Goal: Task Accomplishment & Management: Use online tool/utility

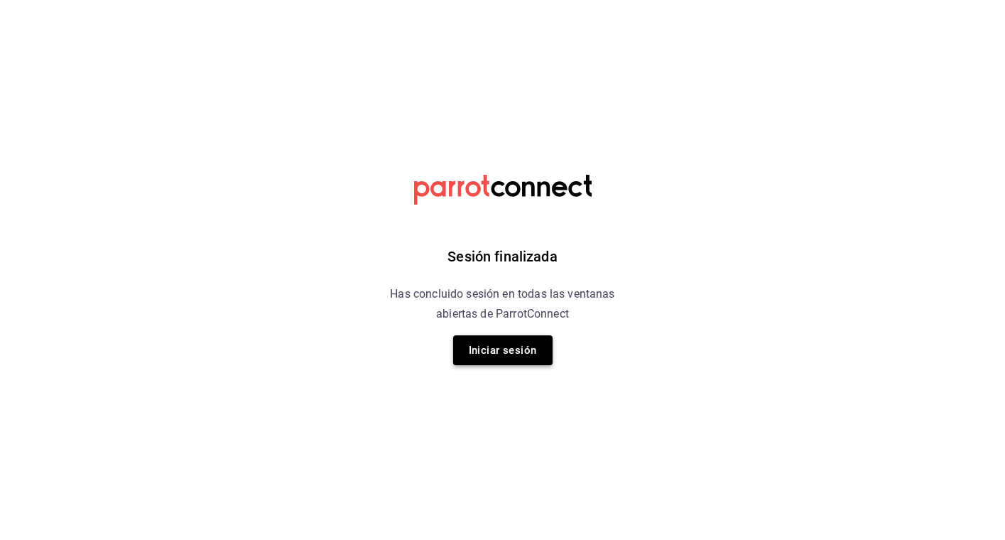
click at [476, 355] on button "Iniciar sesión" at bounding box center [502, 350] width 99 height 30
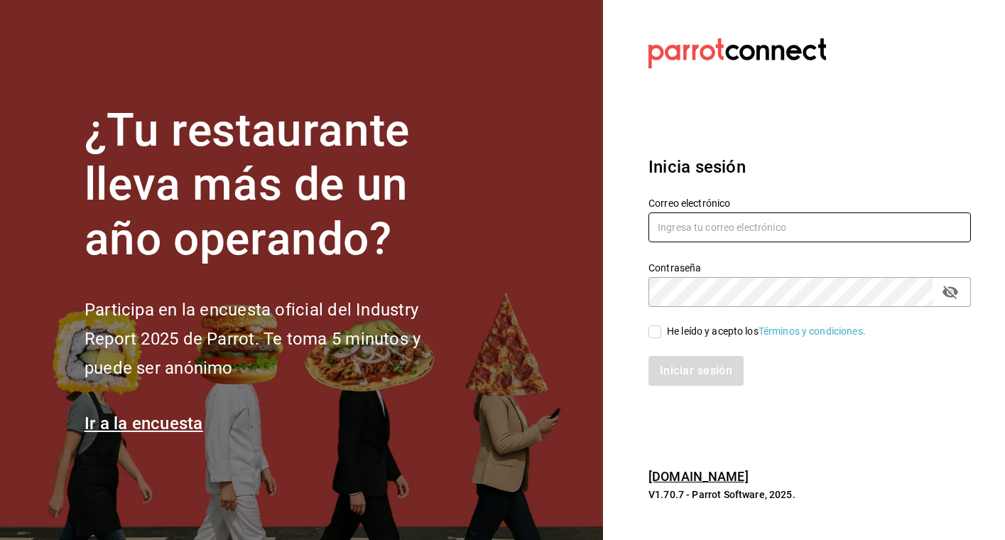
type input "hectorgvillegasr@gmail.com"
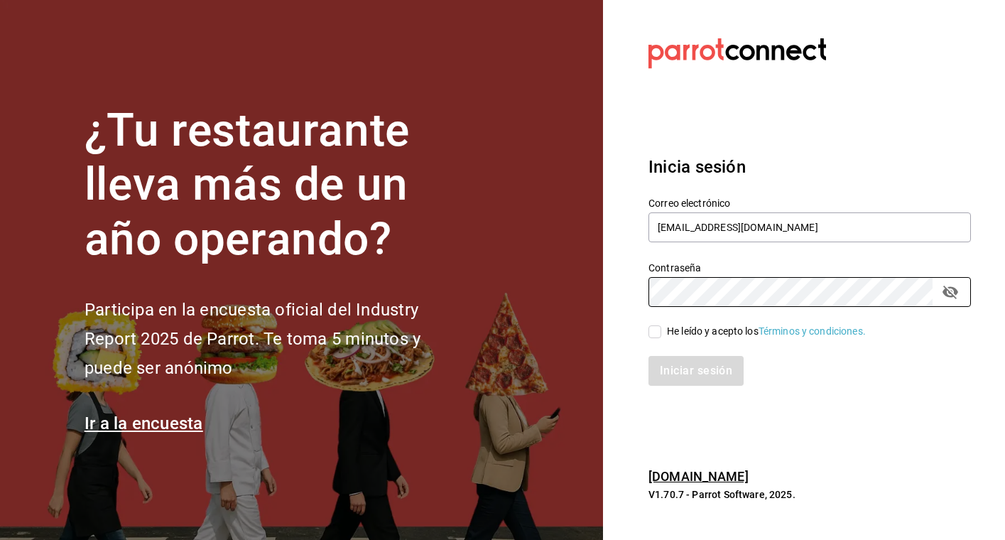
click at [654, 333] on input "He leído y acepto los Términos y condiciones." at bounding box center [655, 331] width 13 height 13
checkbox input "true"
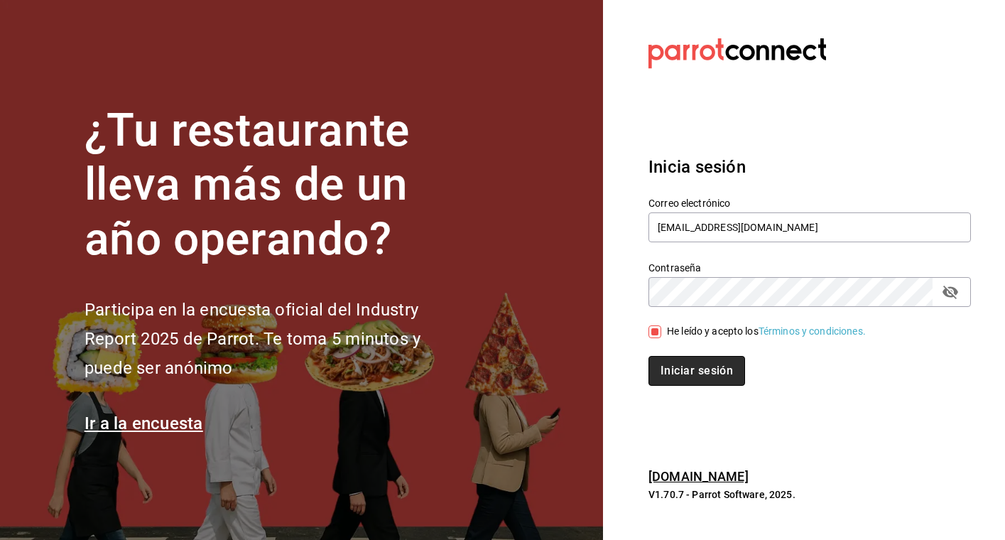
click at [699, 367] on button "Iniciar sesión" at bounding box center [697, 371] width 97 height 30
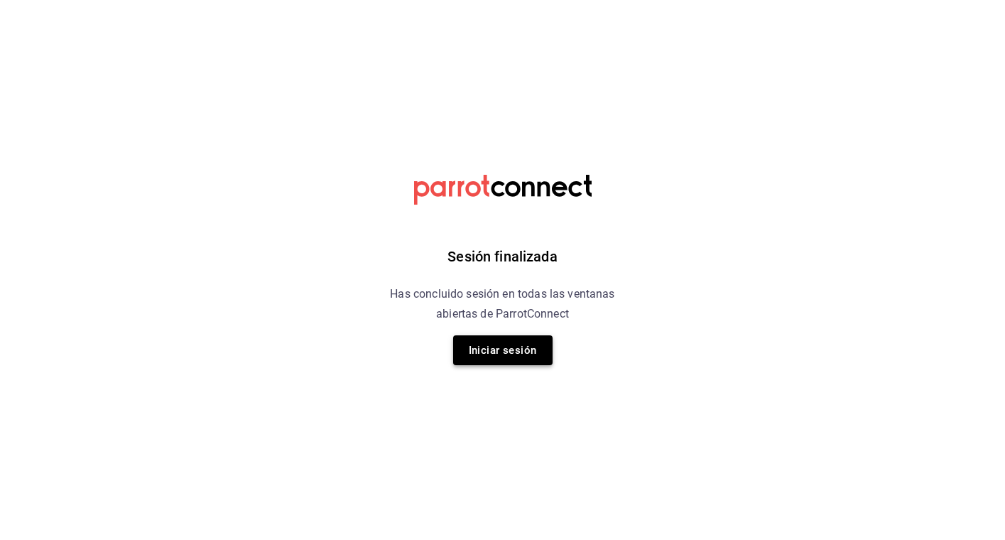
click at [539, 349] on button "Iniciar sesión" at bounding box center [502, 350] width 99 height 30
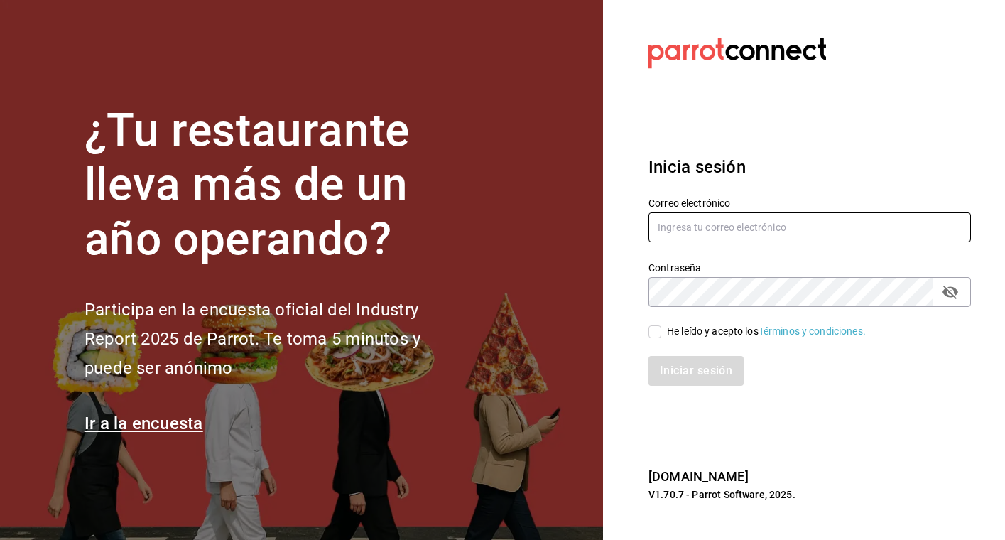
type input "hectorgvillegasr@gmail.com"
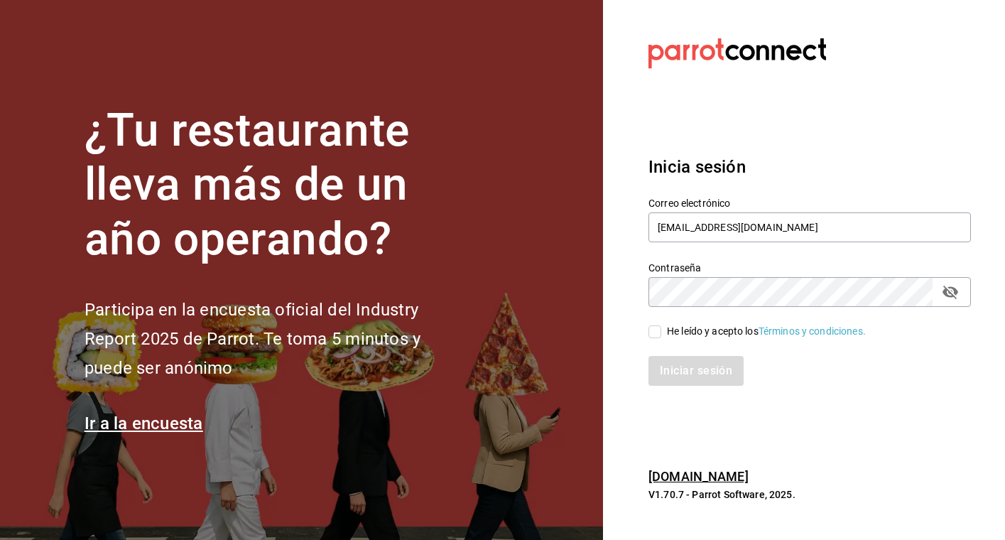
click at [655, 330] on input "He leído y acepto los Términos y condiciones." at bounding box center [655, 331] width 13 height 13
checkbox input "true"
click at [689, 372] on button "Iniciar sesión" at bounding box center [697, 371] width 97 height 30
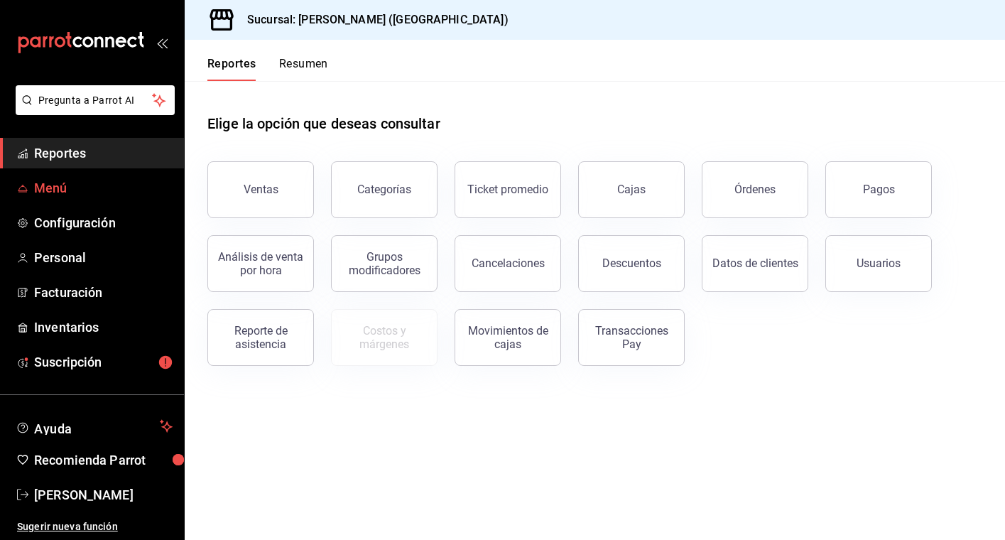
click at [97, 200] on link "Menú" at bounding box center [92, 188] width 184 height 31
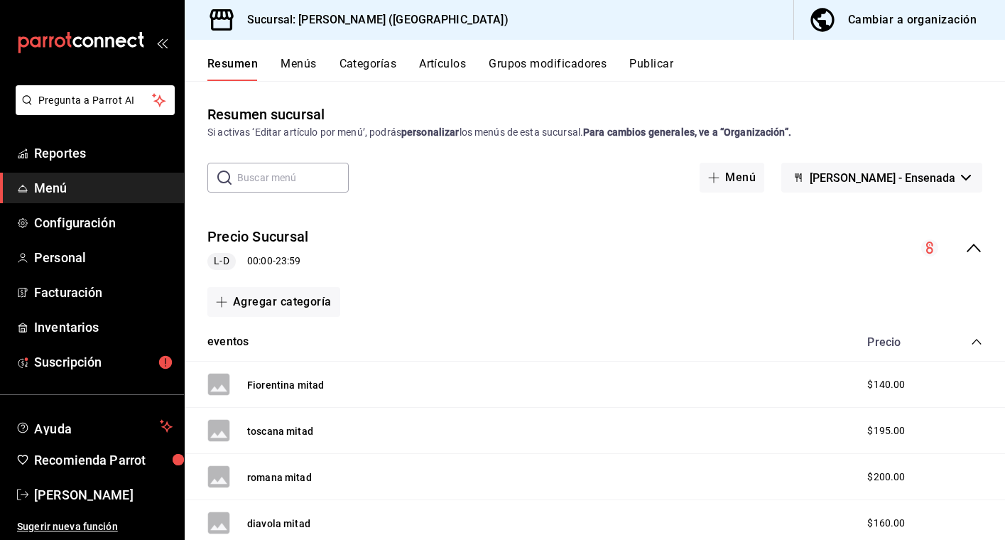
click at [455, 62] on button "Artículos" at bounding box center [442, 69] width 47 height 24
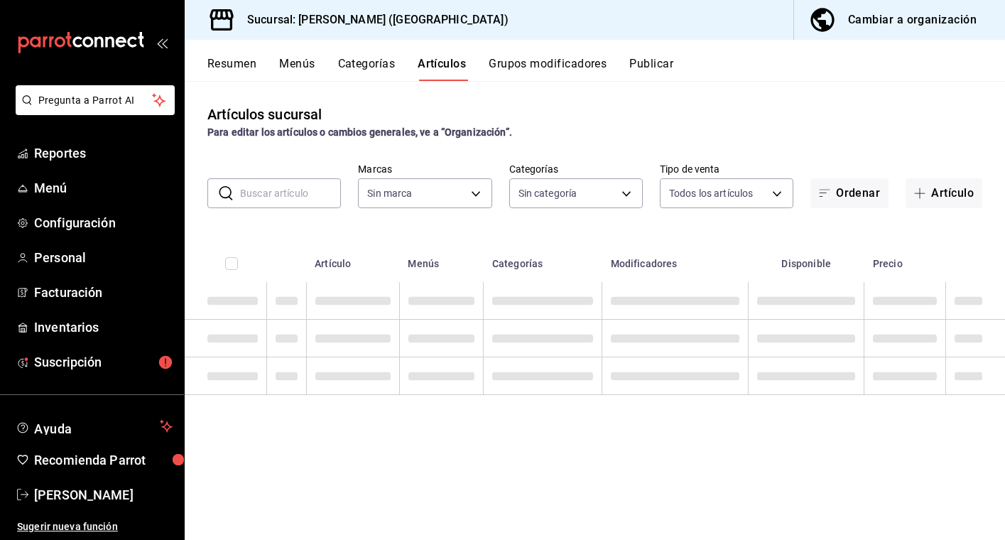
type input "5681dd46-dac4-46e6-8878-1335971c530d"
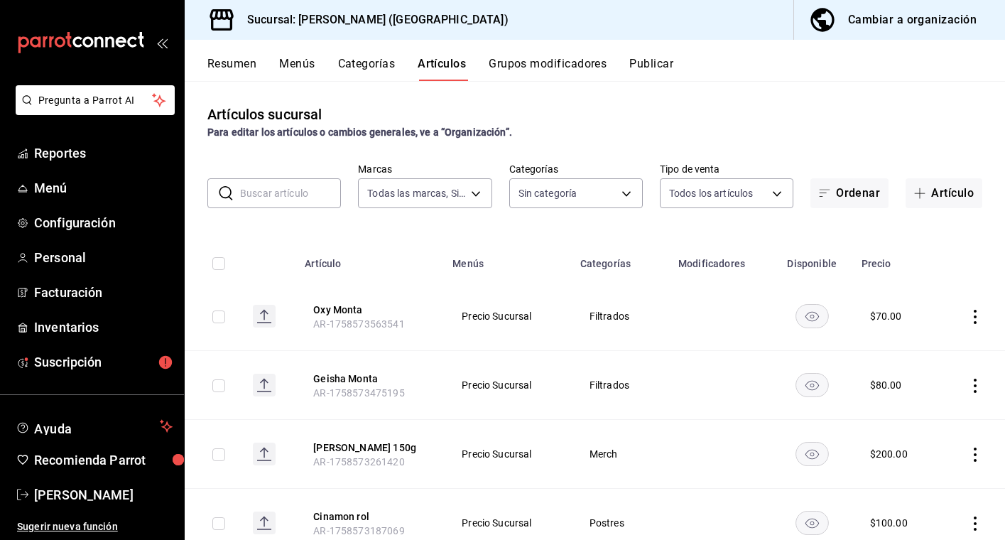
type input "97815013-9f93-4038-a308-110201b749c5,eaa92662-72ae-4b6f-87f2-074b97ca7f69,47e5e…"
click at [281, 200] on input "text" at bounding box center [290, 193] width 101 height 28
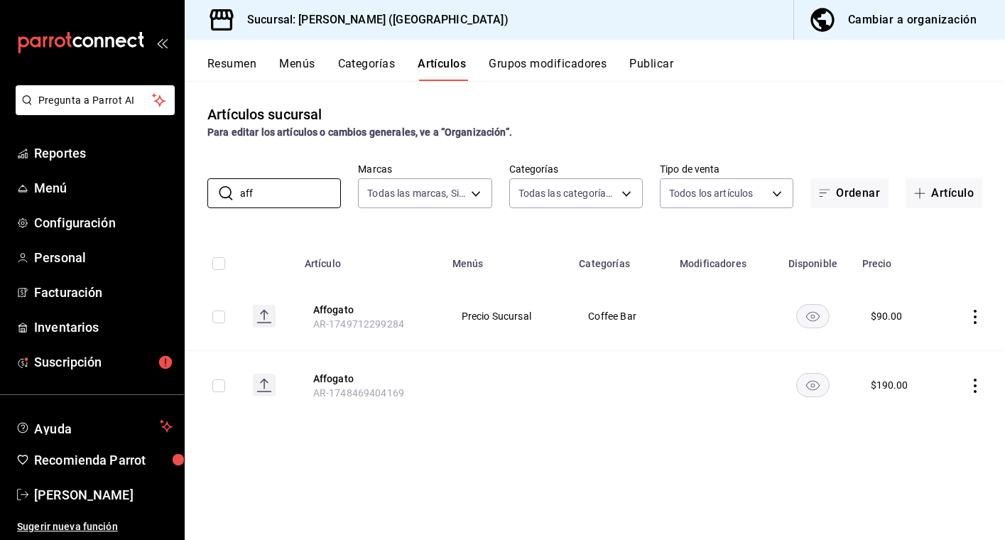
type input "aff"
click at [981, 383] on icon "actions" at bounding box center [975, 386] width 14 height 14
click at [922, 415] on span "Editar" at bounding box center [932, 418] width 37 height 15
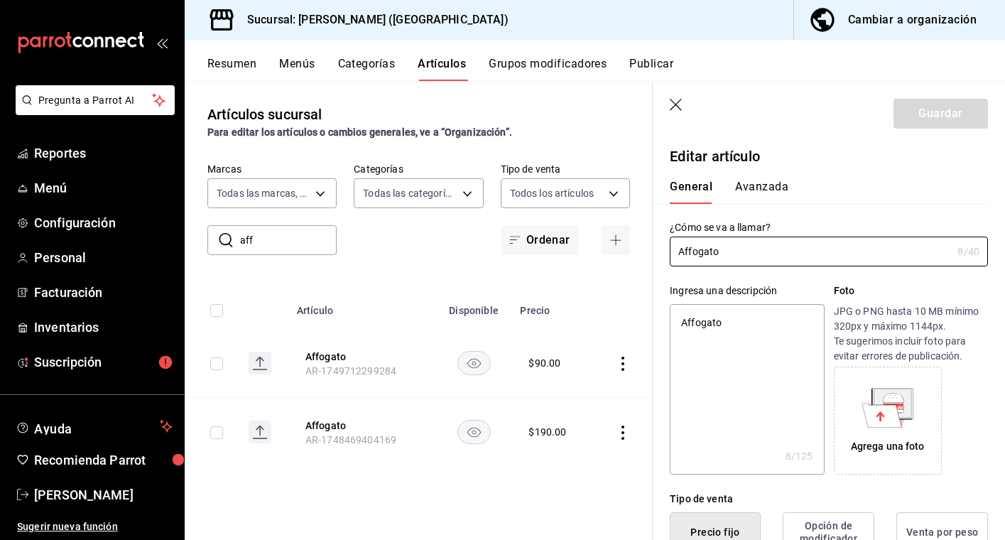
click at [767, 185] on button "Avanzada" at bounding box center [761, 192] width 53 height 24
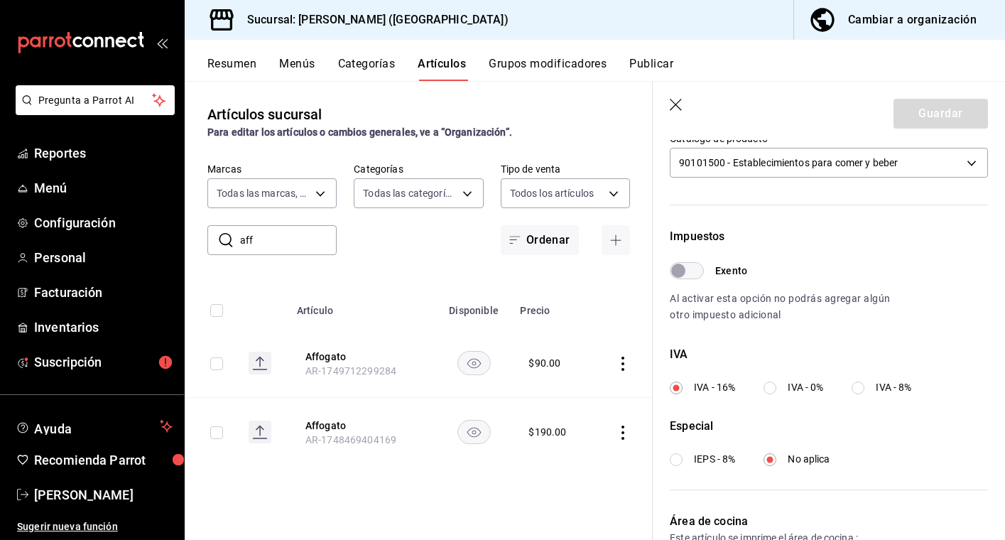
scroll to position [350, 0]
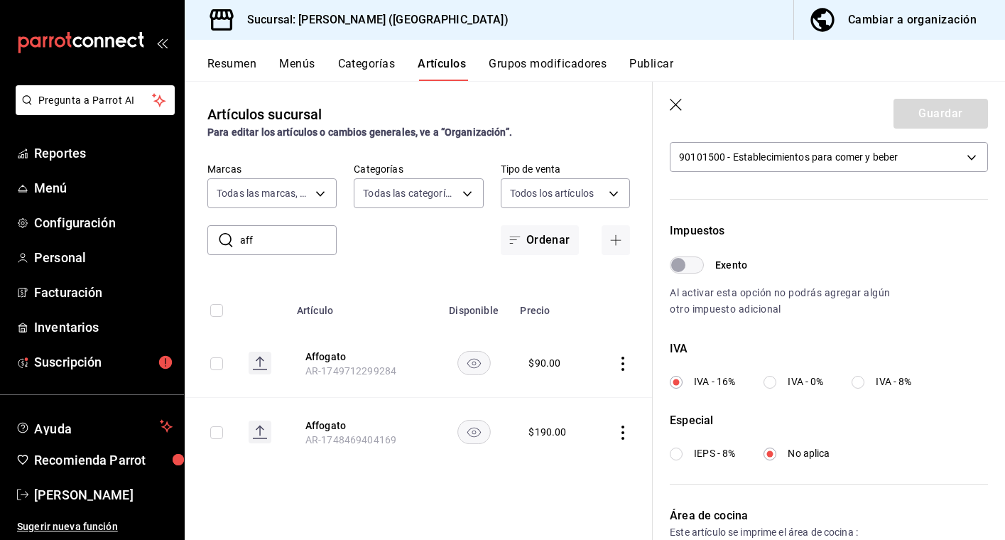
click at [868, 382] on label "IVA - 8%" at bounding box center [882, 381] width 60 height 15
click at [865, 382] on input "IVA - 8%" at bounding box center [858, 382] width 13 height 13
radio input "true"
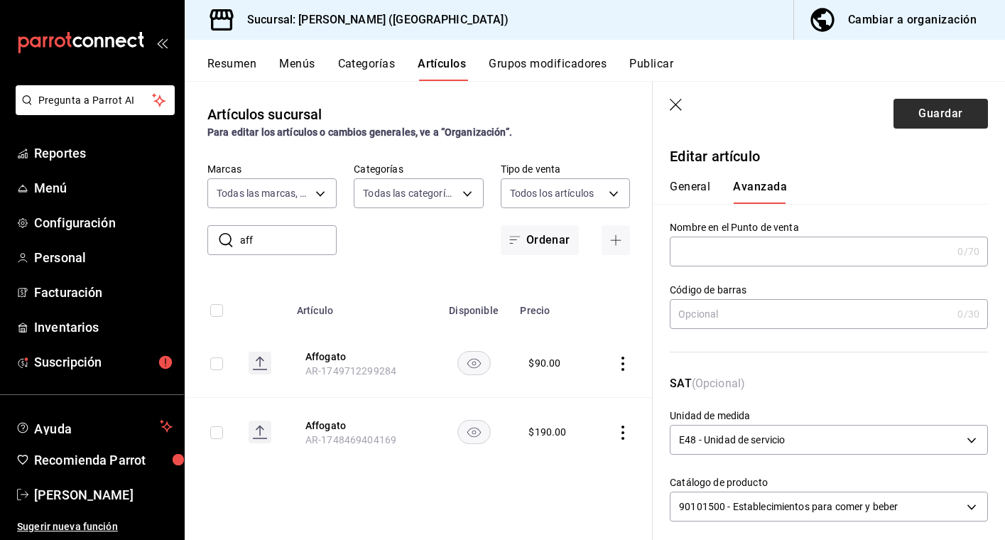
scroll to position [0, 0]
click at [933, 122] on button "Guardar" at bounding box center [941, 114] width 95 height 30
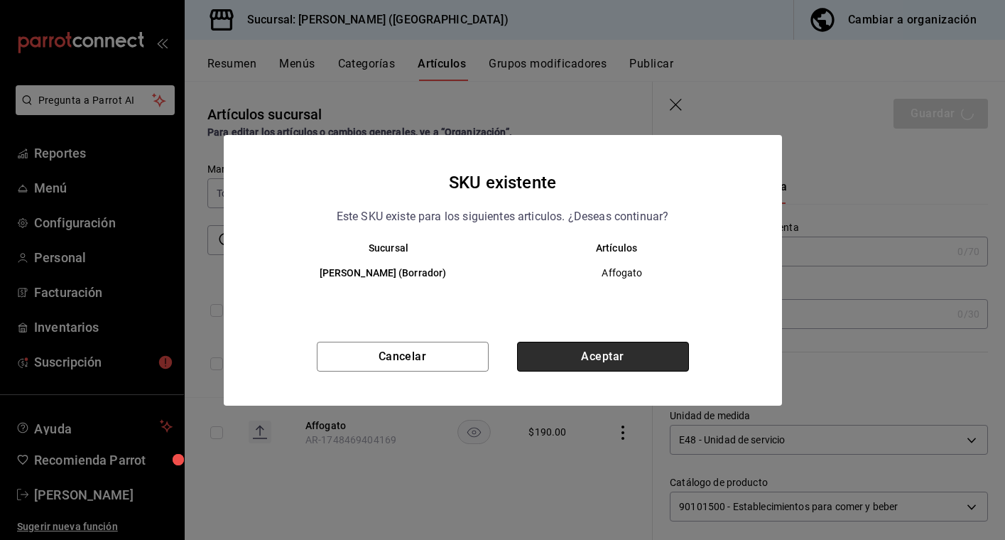
click at [612, 347] on button "Aceptar" at bounding box center [603, 357] width 172 height 30
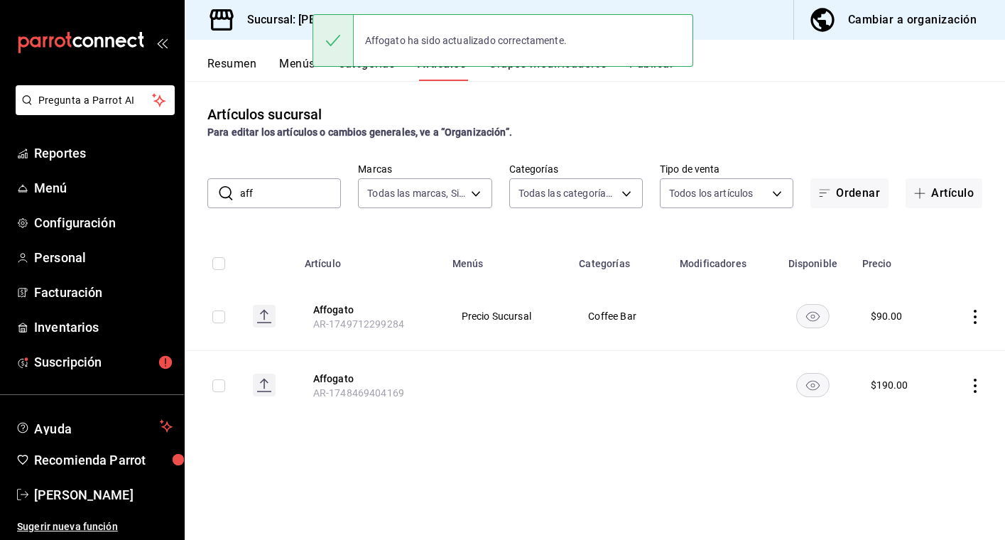
click at [975, 384] on icon "actions" at bounding box center [975, 386] width 14 height 14
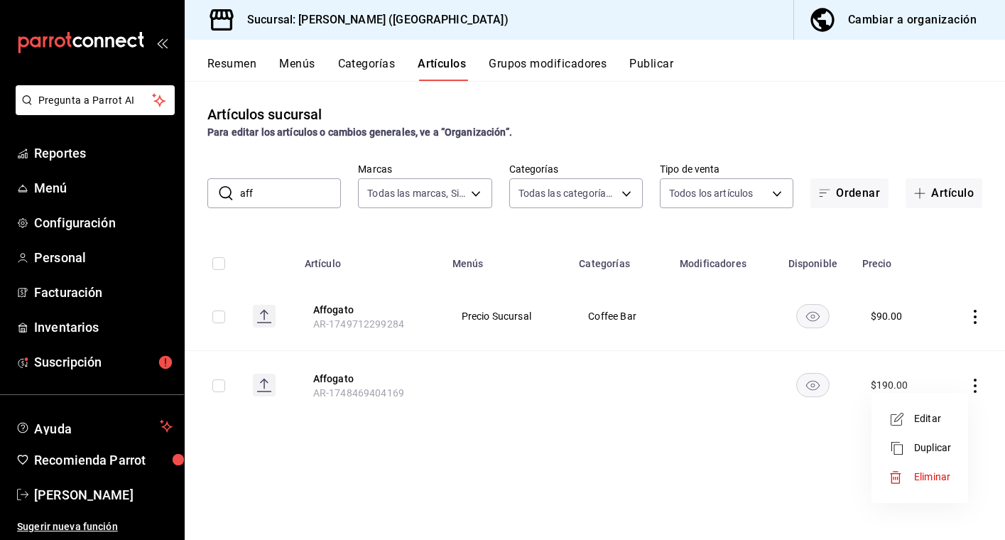
click at [942, 420] on span "Editar" at bounding box center [932, 418] width 37 height 15
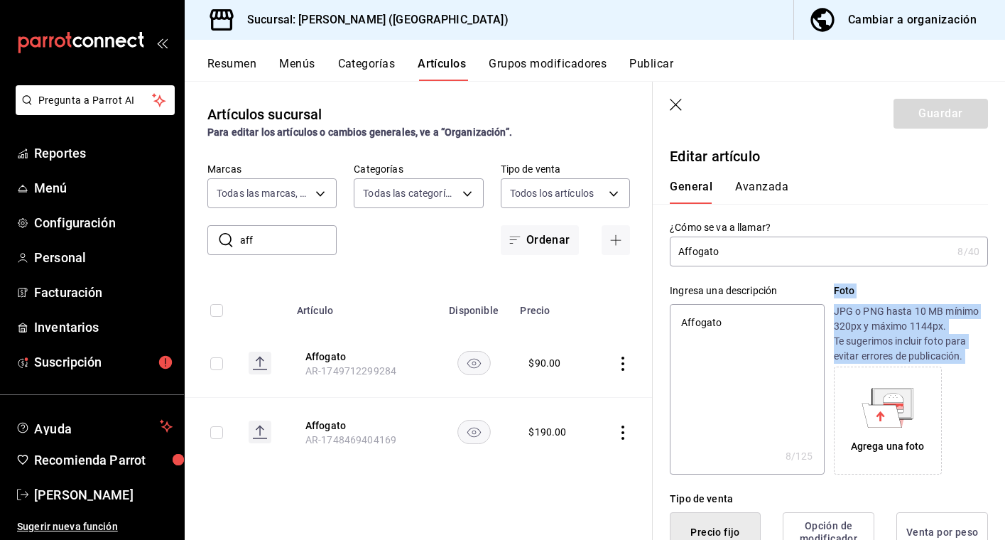
drag, startPoint x: 830, startPoint y: 357, endPoint x: 911, endPoint y: 380, distance: 84.3
click at [911, 380] on div "Ingresa una descripción Affogato x 8 /125 ​ Foto JPG o PNG hasta 10 MB mínimo 3…" at bounding box center [829, 379] width 318 height 191
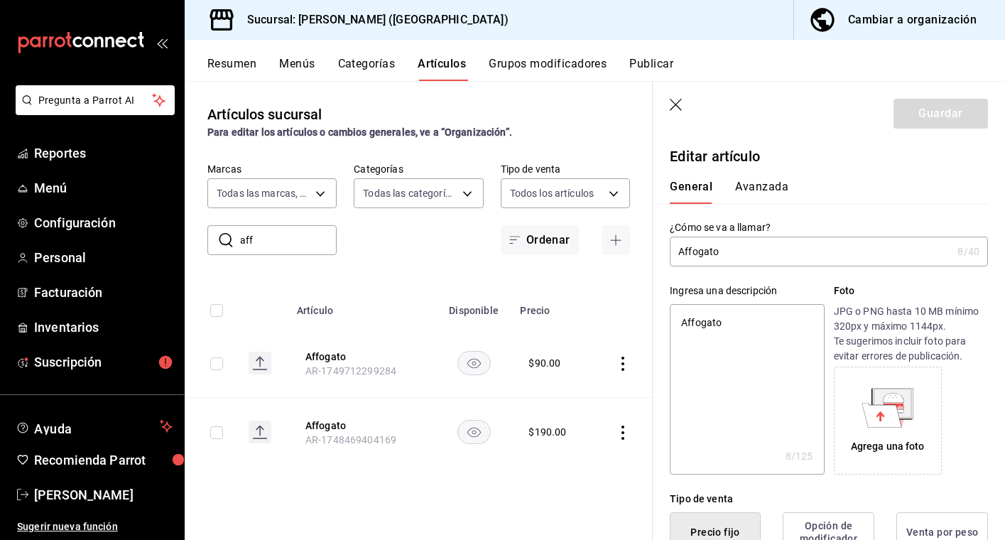
click at [948, 425] on div "Agrega una foto" at bounding box center [911, 421] width 154 height 108
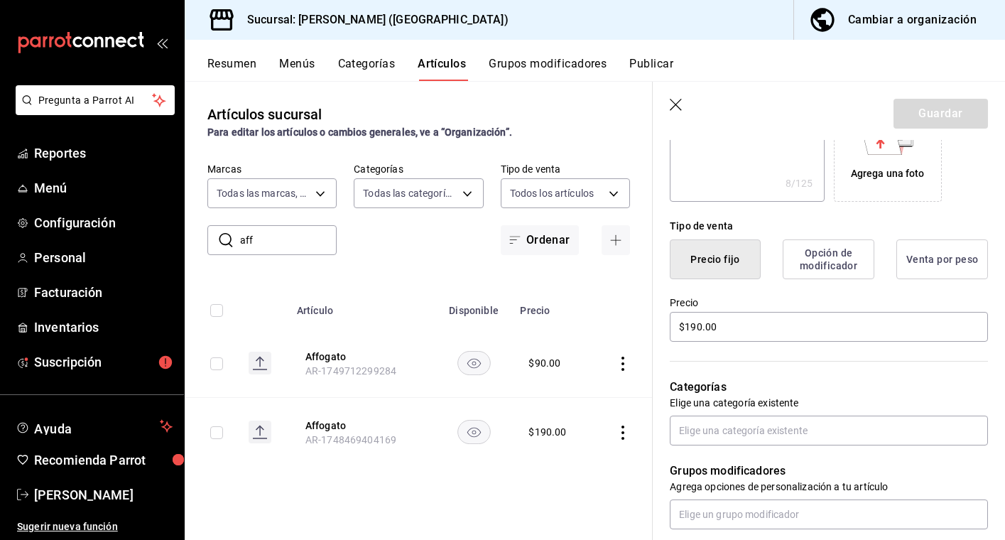
scroll to position [284, 0]
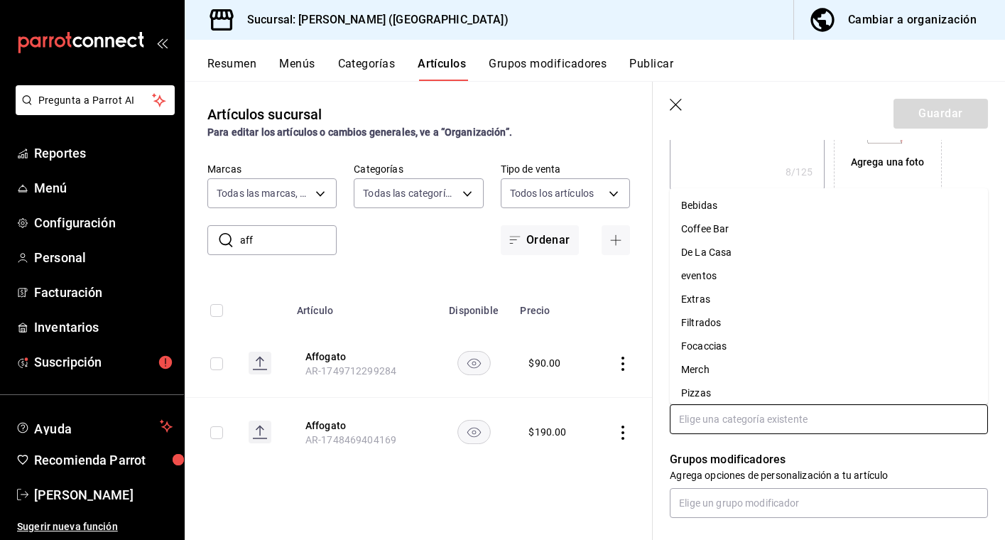
click at [810, 429] on input "text" at bounding box center [829, 419] width 318 height 30
click at [728, 234] on li "Coffee Bar" at bounding box center [829, 228] width 318 height 23
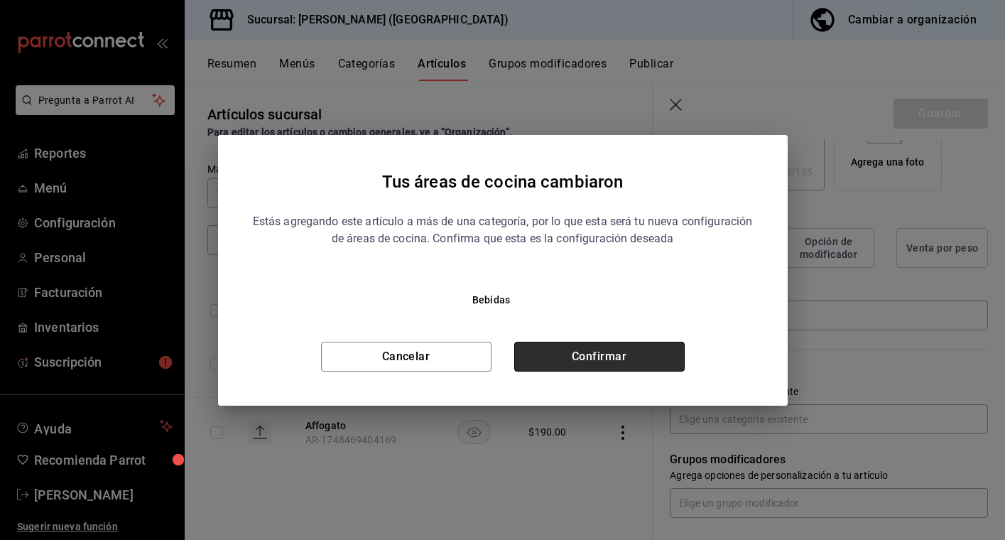
click at [631, 349] on button "Confirmar" at bounding box center [599, 357] width 171 height 30
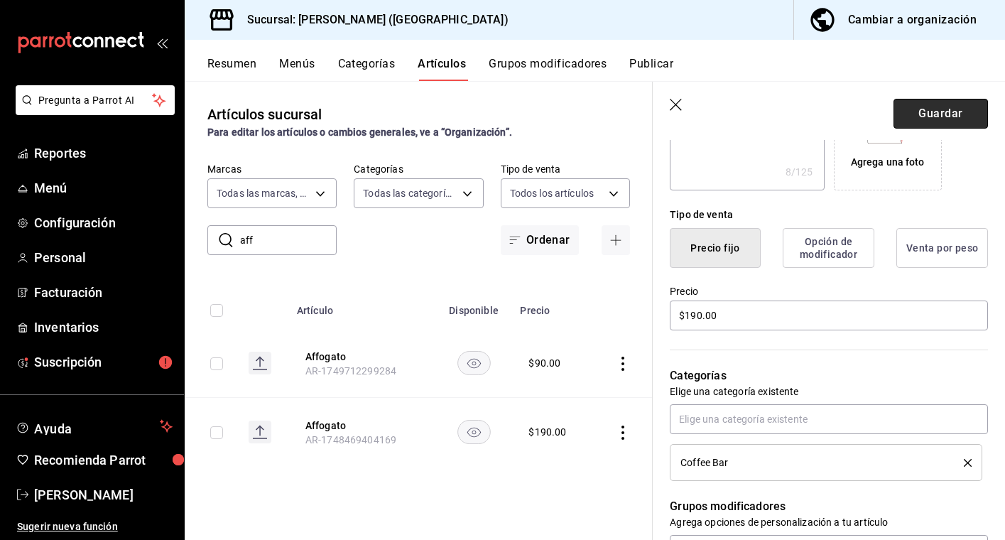
click at [942, 120] on button "Guardar" at bounding box center [941, 114] width 95 height 30
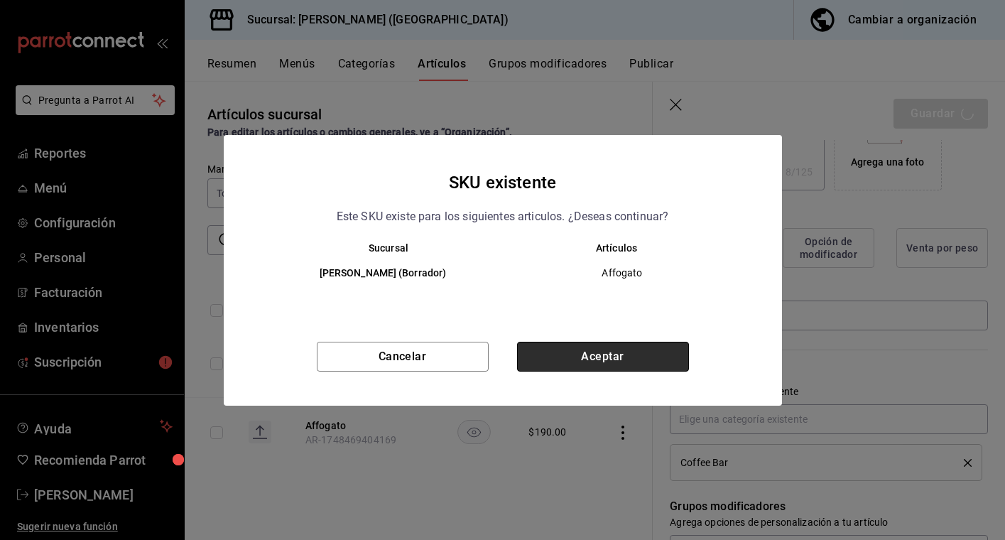
click at [627, 365] on button "Aceptar" at bounding box center [603, 357] width 172 height 30
type textarea "x"
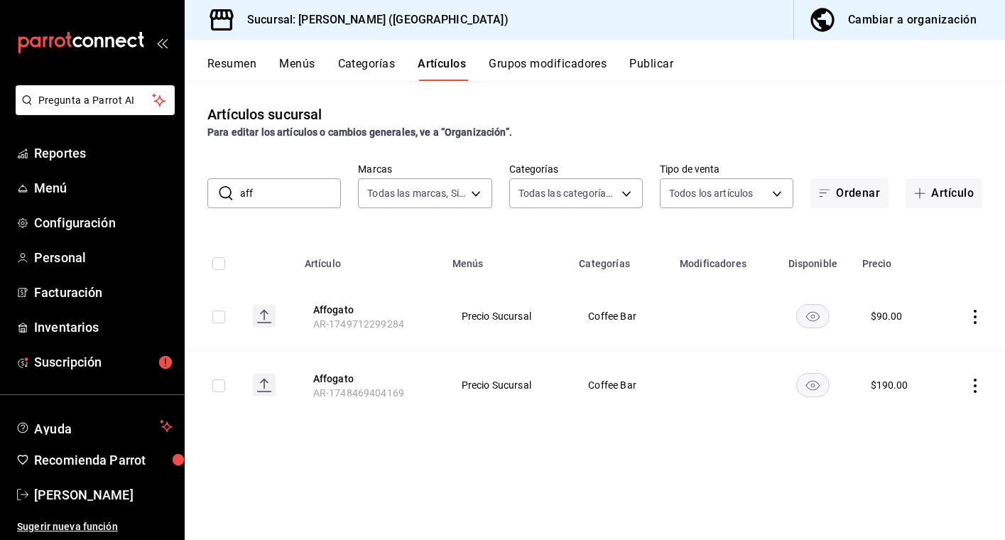
click at [971, 319] on icon "actions" at bounding box center [975, 317] width 14 height 14
click at [946, 348] on span "Editar" at bounding box center [932, 349] width 37 height 15
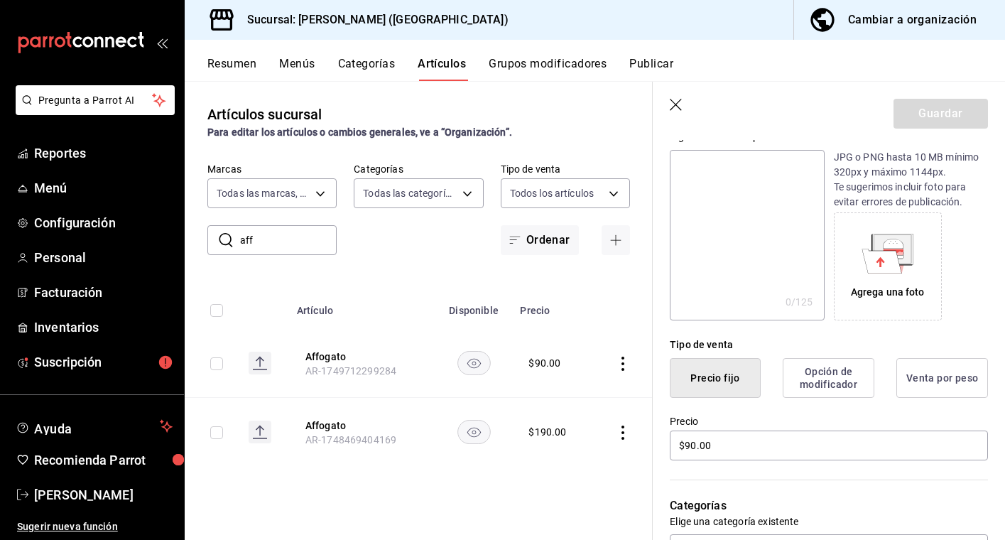
scroll to position [166, 0]
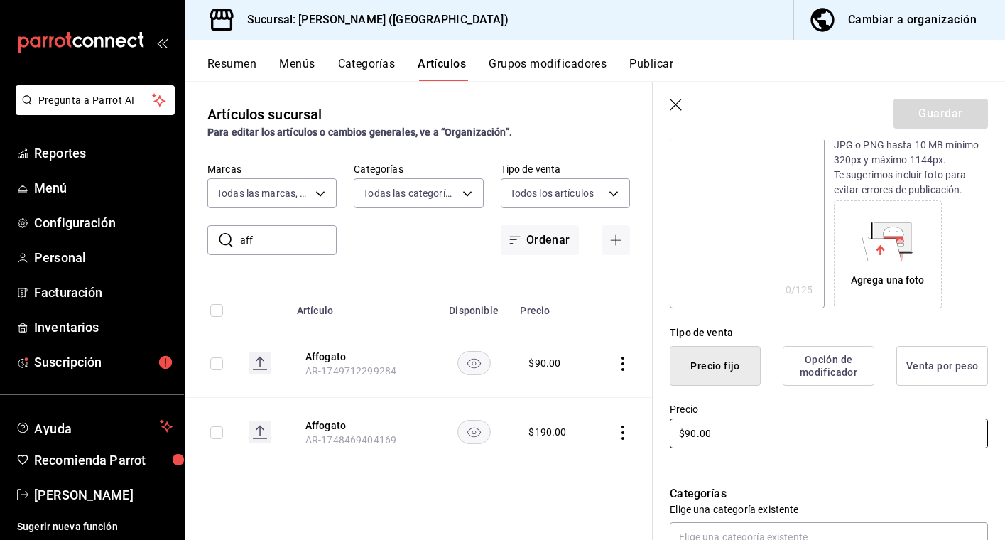
click at [731, 433] on input "$90.00" at bounding box center [829, 434] width 318 height 30
type input "$9.00"
type input "$110.00"
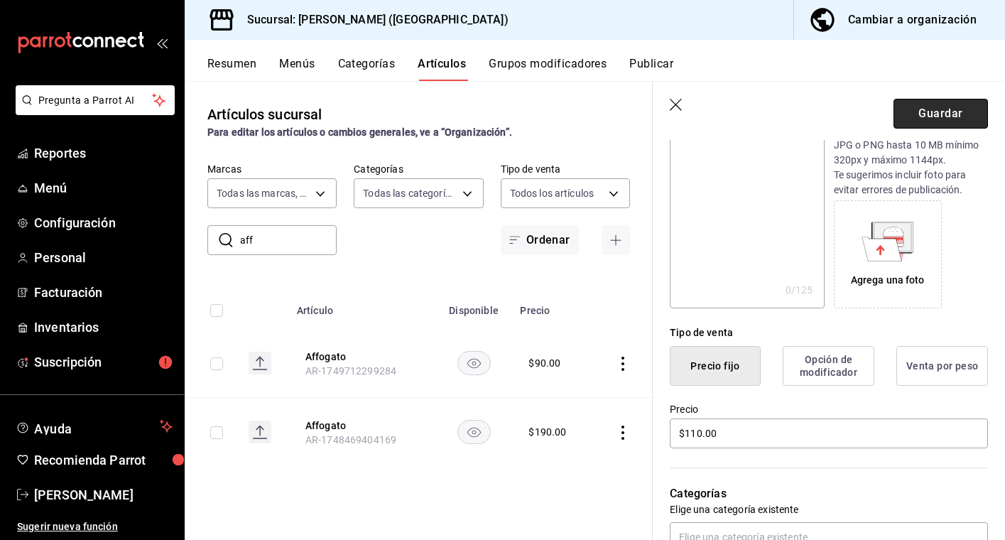
click at [956, 112] on button "Guardar" at bounding box center [941, 114] width 95 height 30
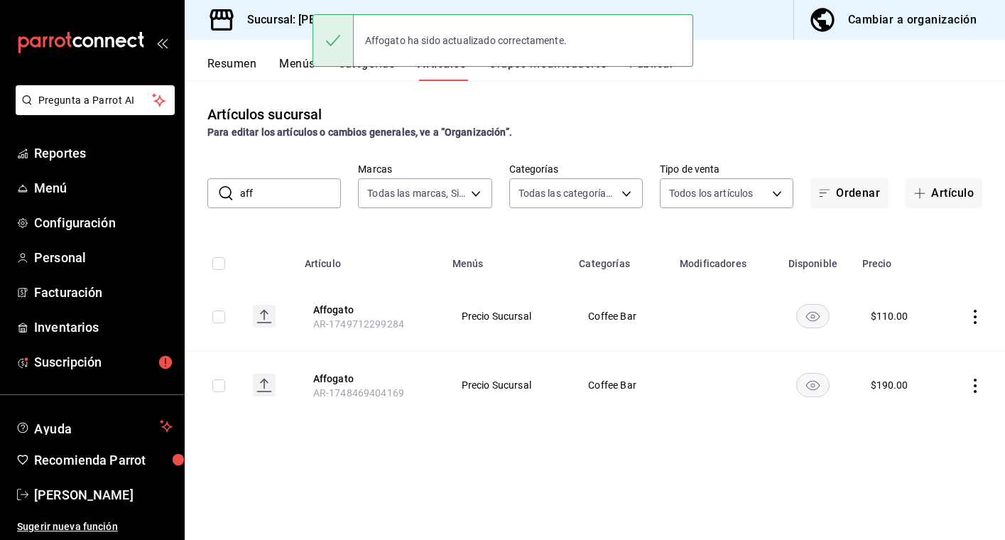
click at [975, 318] on icon "actions" at bounding box center [975, 317] width 14 height 14
click at [946, 346] on span "Editar" at bounding box center [932, 349] width 37 height 15
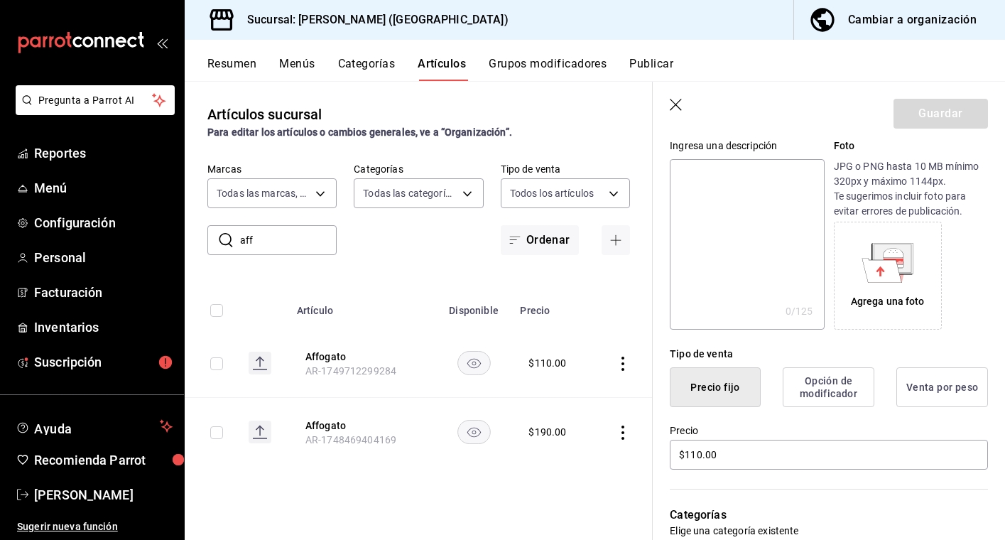
scroll to position [151, 0]
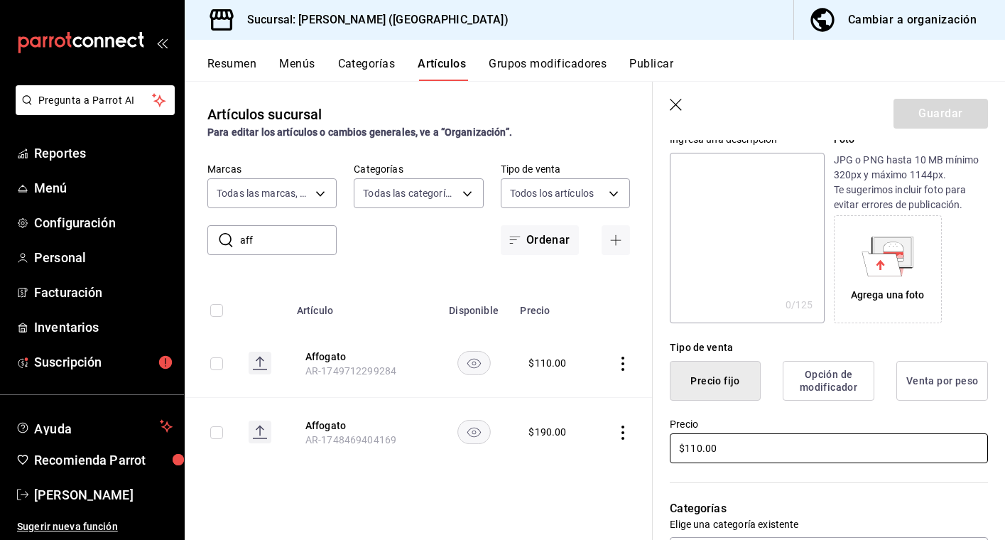
click at [701, 450] on input "$110.00" at bounding box center [829, 448] width 318 height 30
type input "$1.00"
type input "$140.00"
click at [951, 116] on button "Guardar" at bounding box center [941, 114] width 95 height 30
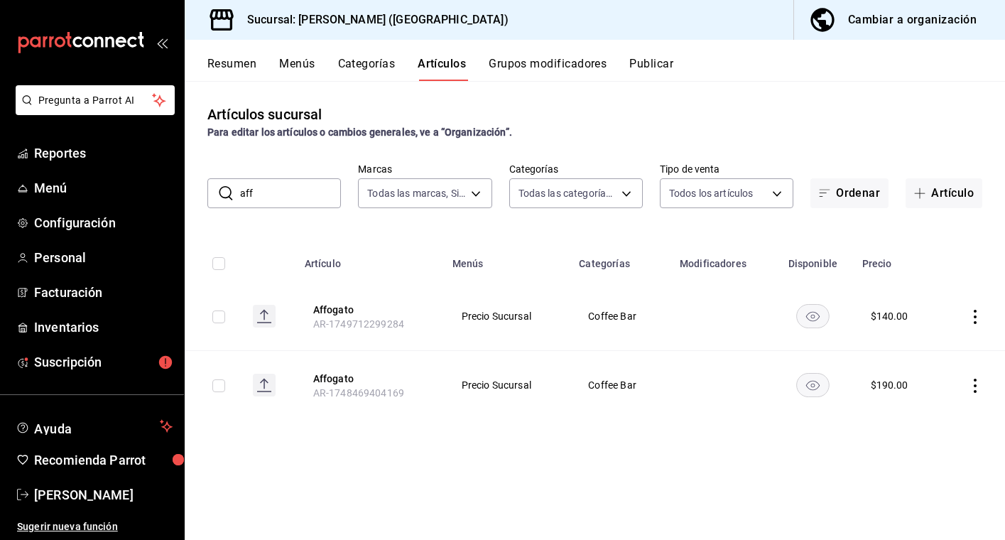
click at [392, 66] on button "Categorías" at bounding box center [367, 69] width 58 height 24
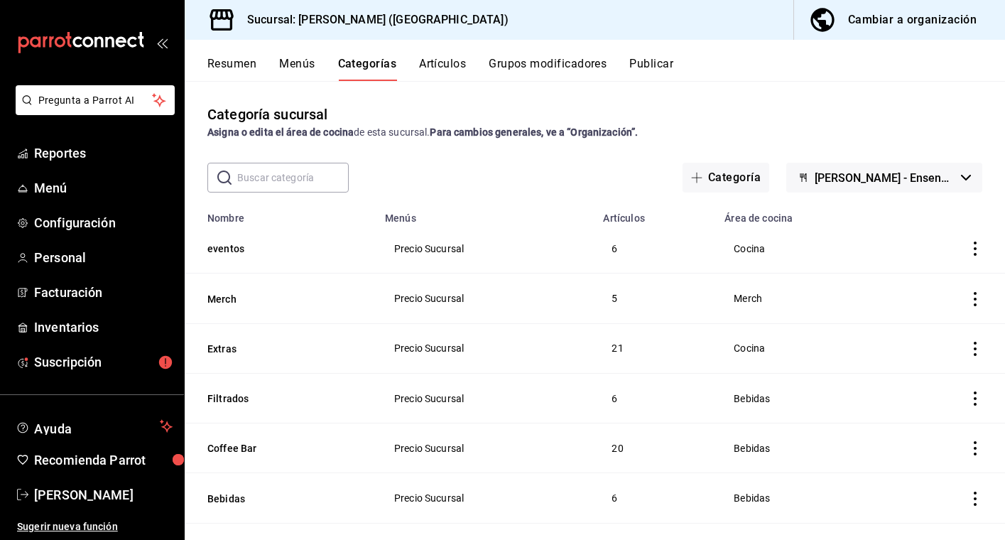
scroll to position [16, 0]
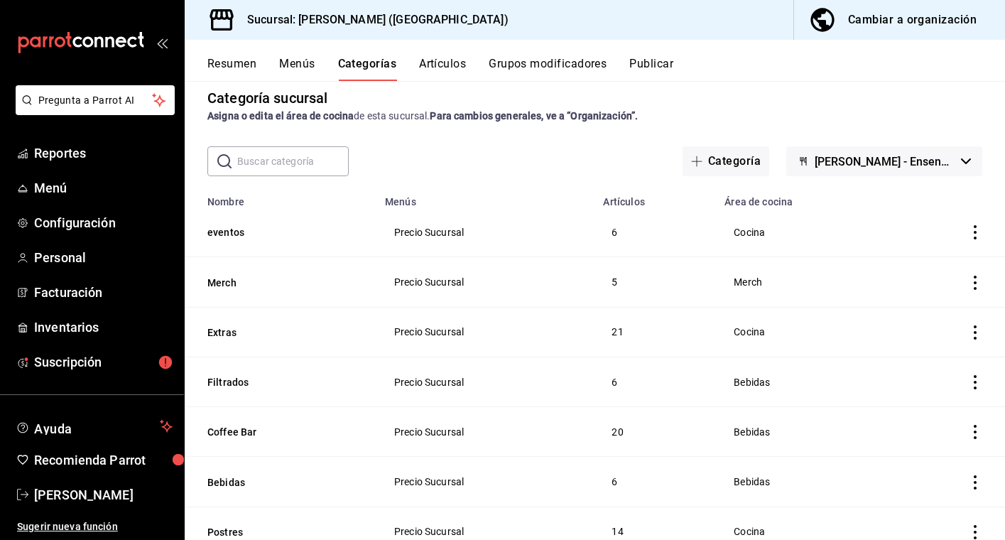
click at [977, 434] on icon "actions" at bounding box center [975, 432] width 14 height 14
click at [941, 443] on span "Editar" at bounding box center [932, 444] width 37 height 15
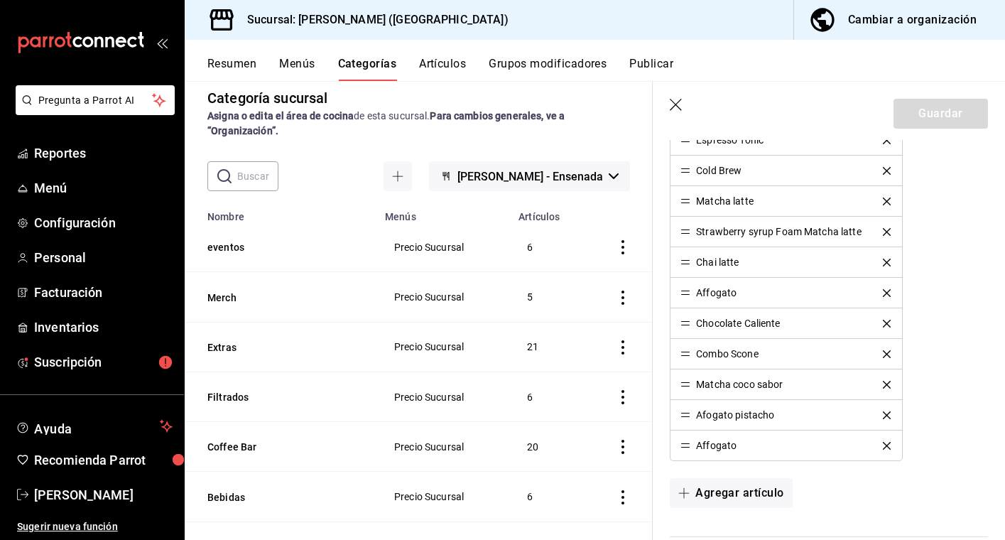
scroll to position [717, 0]
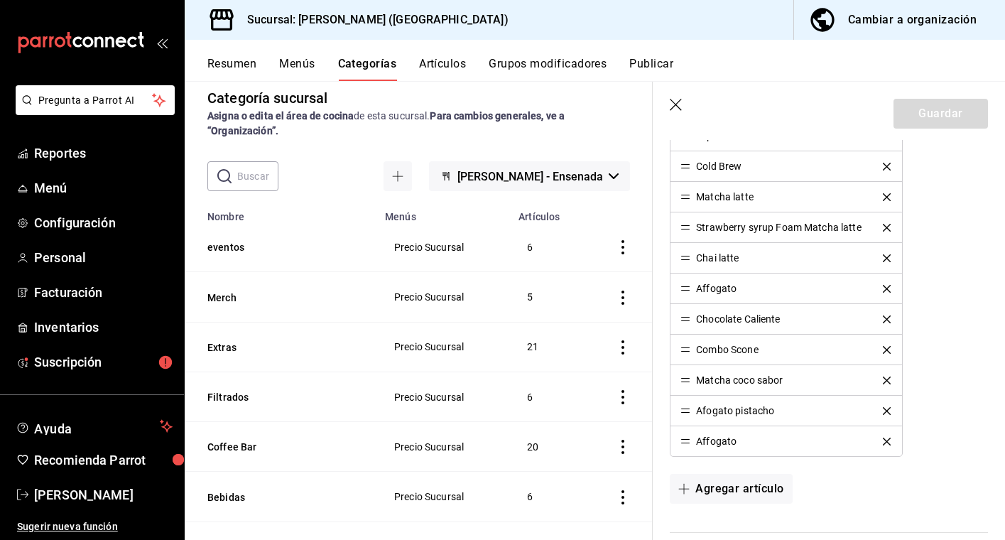
click at [657, 66] on button "Publicar" at bounding box center [652, 69] width 44 height 24
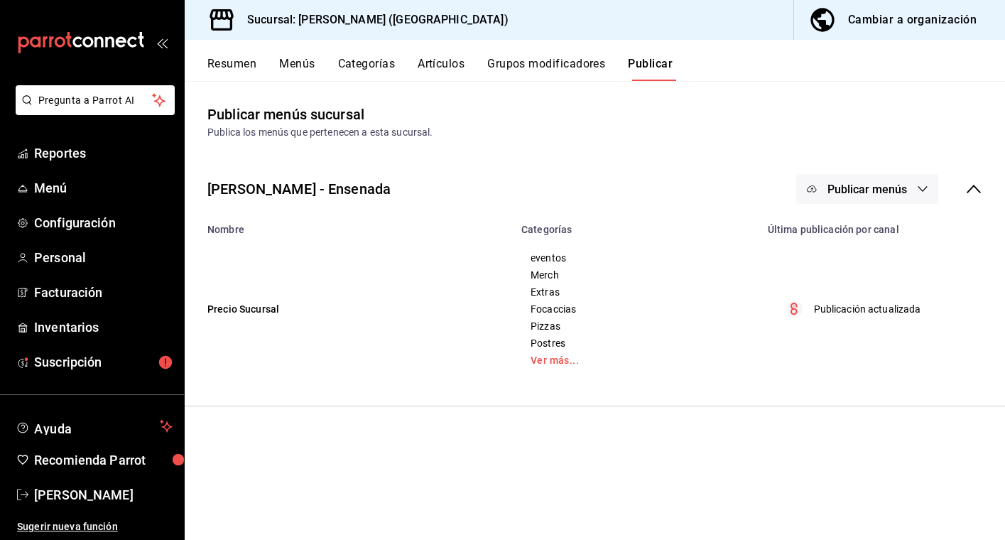
click at [860, 177] on button "Publicar menús" at bounding box center [868, 189] width 142 height 30
click at [869, 231] on span "Punto de venta" at bounding box center [888, 235] width 68 height 15
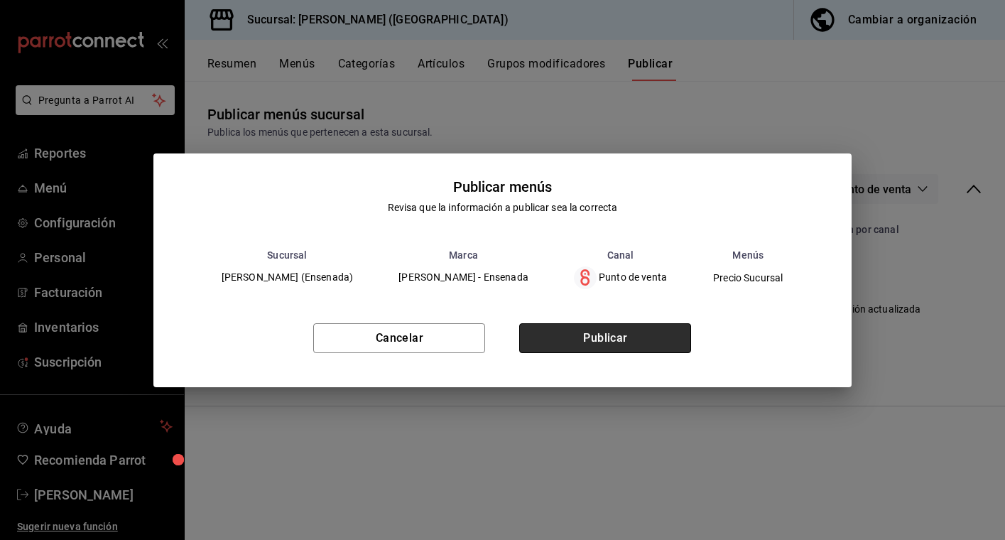
click at [612, 342] on button "Publicar" at bounding box center [605, 338] width 172 height 30
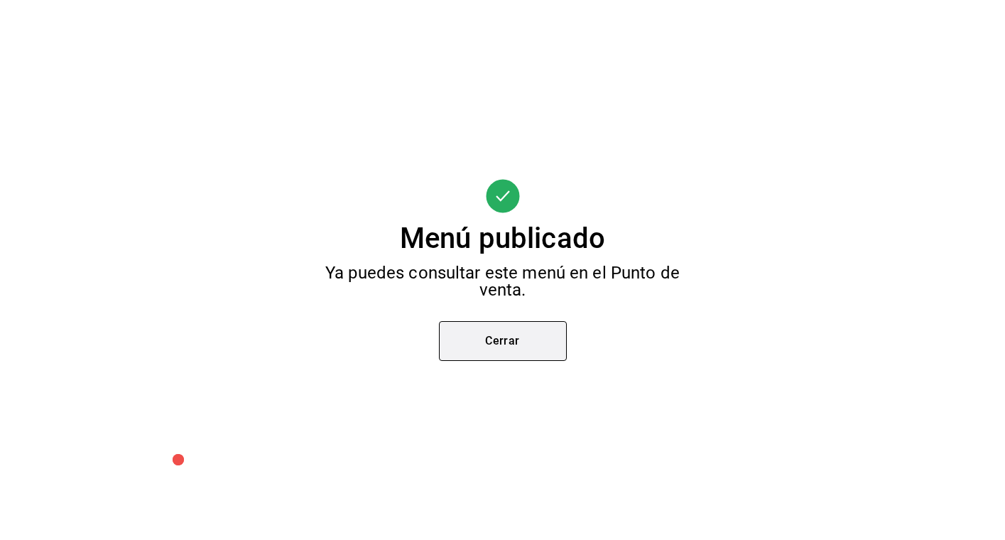
click at [523, 342] on button "Cerrar" at bounding box center [503, 341] width 128 height 40
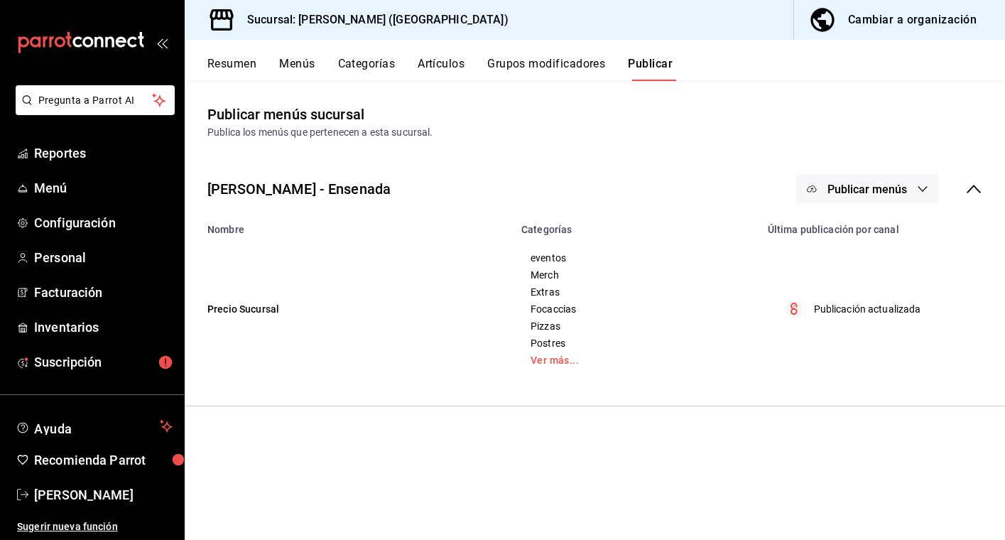
click at [769, 63] on div "Resumen Menús Categorías Artículos Grupos modificadores Publicar" at bounding box center [606, 69] width 798 height 24
click at [460, 57] on button "Artículos" at bounding box center [441, 69] width 47 height 24
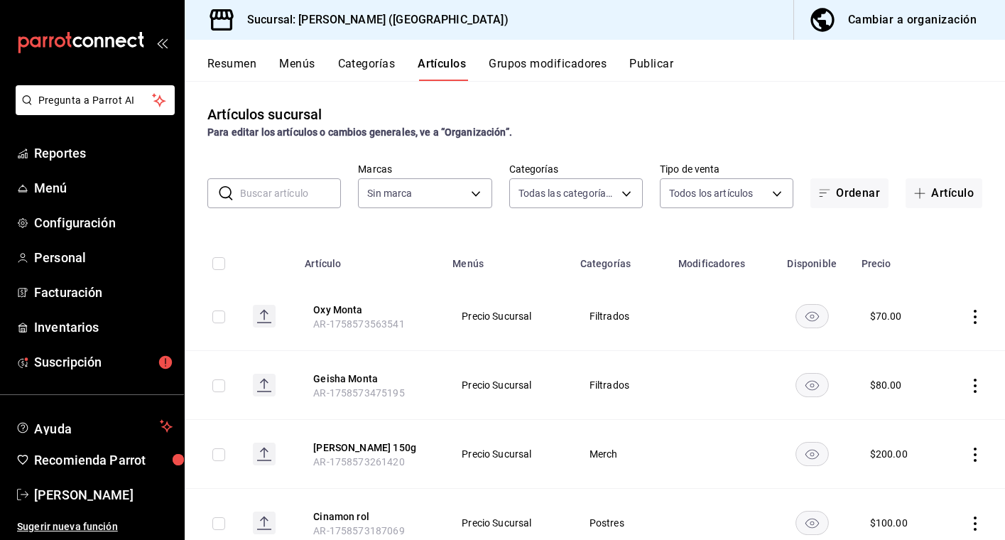
type input "97815013-9f93-4038-a308-110201b749c5,eaa92662-72ae-4b6f-87f2-074b97ca7f69,47e5e…"
type input "5681dd46-dac4-46e6-8878-1335971c530d"
click at [265, 200] on input "text" at bounding box center [290, 193] width 101 height 28
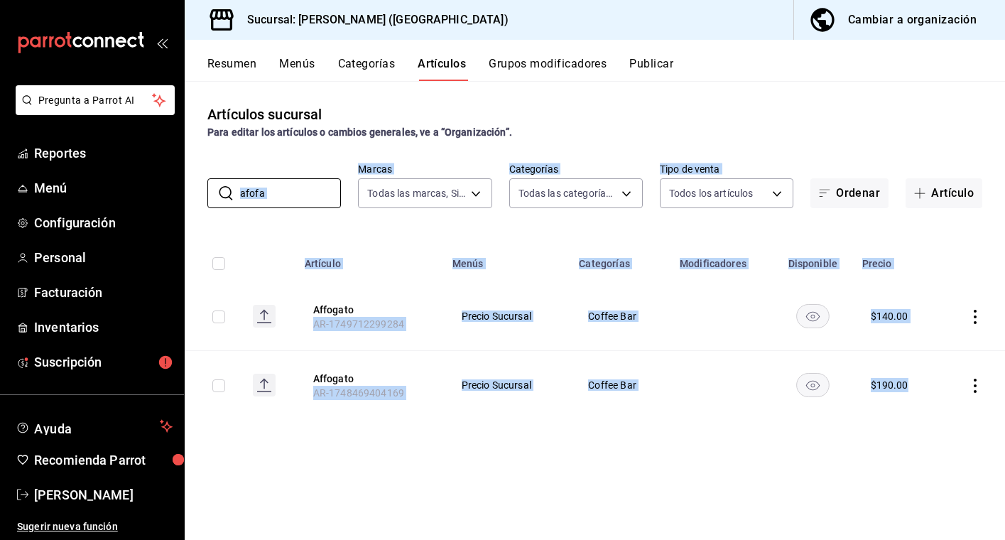
drag, startPoint x: 265, startPoint y: 200, endPoint x: 893, endPoint y: 416, distance: 664.2
click at [893, 416] on td "$ 190.00" at bounding box center [897, 385] width 87 height 69
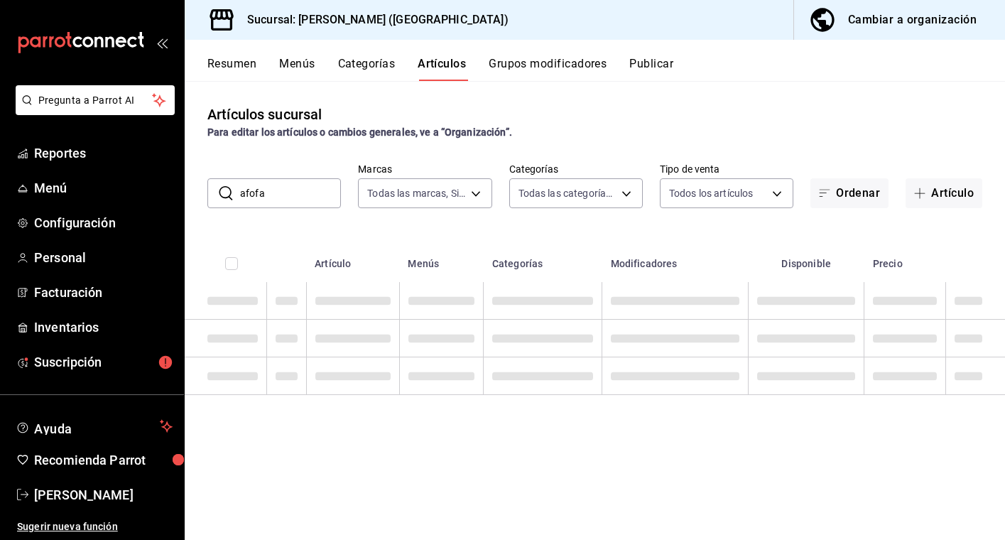
click at [893, 416] on div "Artículos sucursal Para editar los artículos o cambios generales, ve a “Organiz…" at bounding box center [595, 310] width 821 height 458
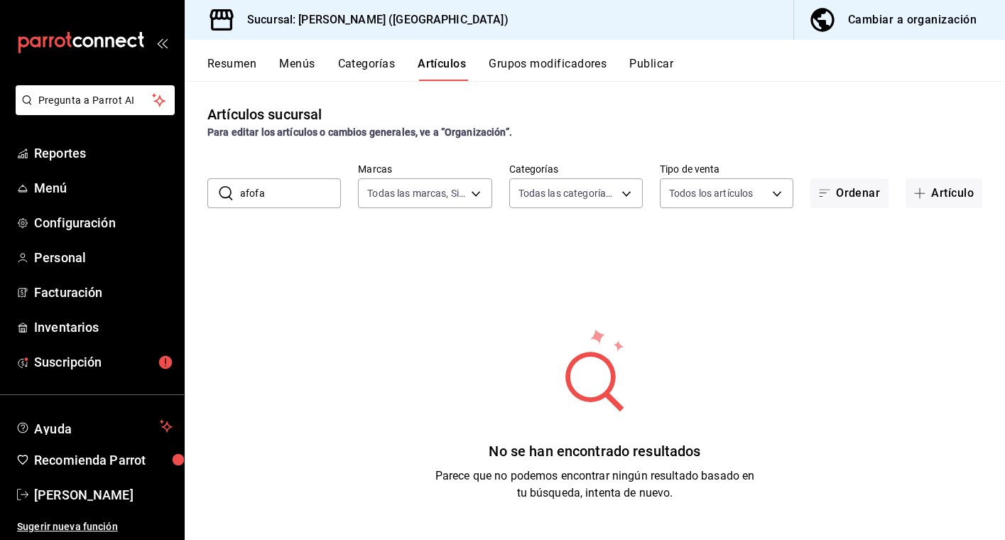
click at [271, 193] on input "afofa" at bounding box center [290, 193] width 101 height 28
click at [264, 193] on input "afofa" at bounding box center [290, 193] width 101 height 28
drag, startPoint x: 285, startPoint y: 192, endPoint x: 463, endPoint y: 214, distance: 179.7
click at [463, 214] on div "Artículos sucursal Para editar los artículos o cambios generales, ve a “Organiz…" at bounding box center [595, 310] width 821 height 458
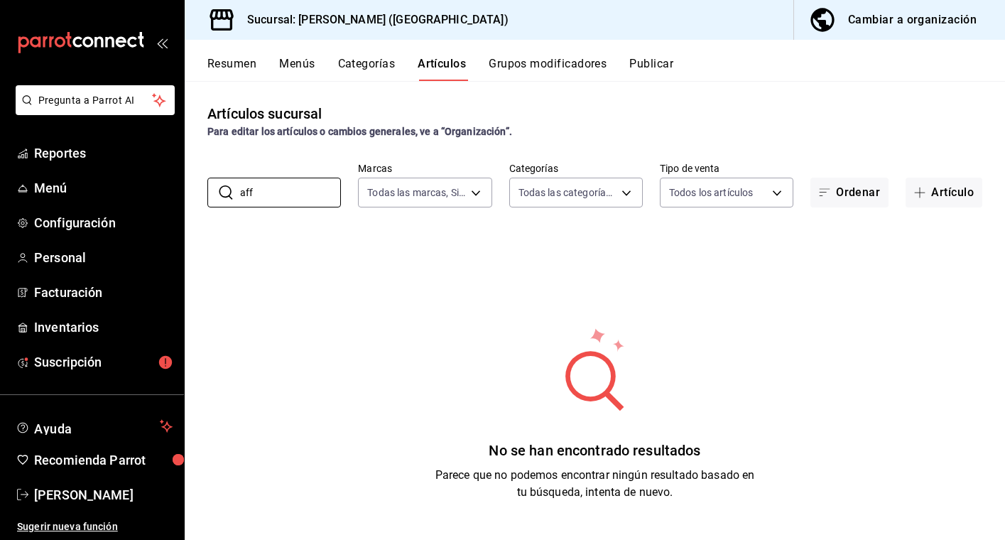
scroll to position [0, 0]
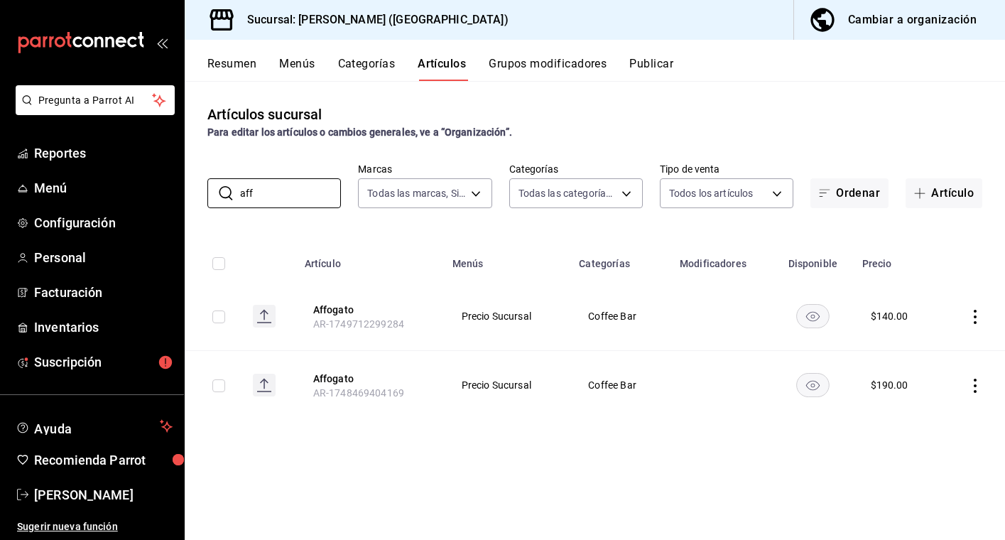
type input "aff"
click at [973, 318] on icon "actions" at bounding box center [975, 317] width 14 height 14
click at [945, 349] on span "Editar" at bounding box center [932, 349] width 37 height 15
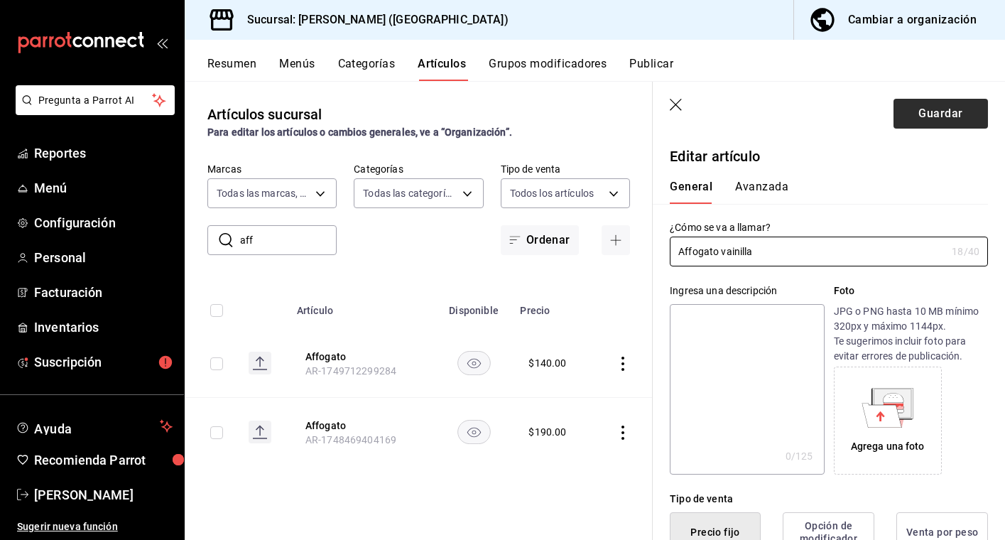
type input "Affogato vainilla"
click at [938, 114] on button "Guardar" at bounding box center [941, 114] width 95 height 30
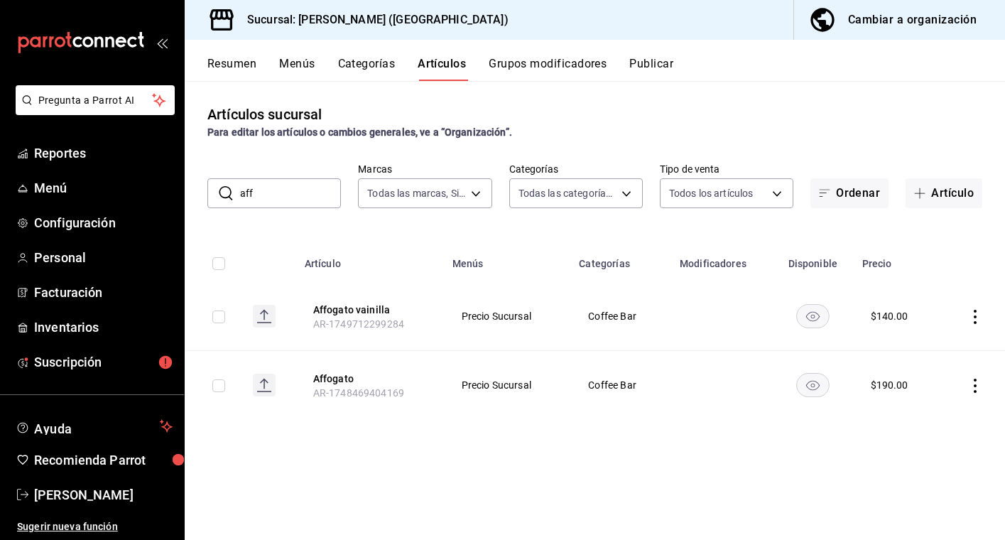
click at [975, 387] on icon "actions" at bounding box center [975, 386] width 14 height 14
click at [932, 419] on span "Editar" at bounding box center [932, 418] width 37 height 15
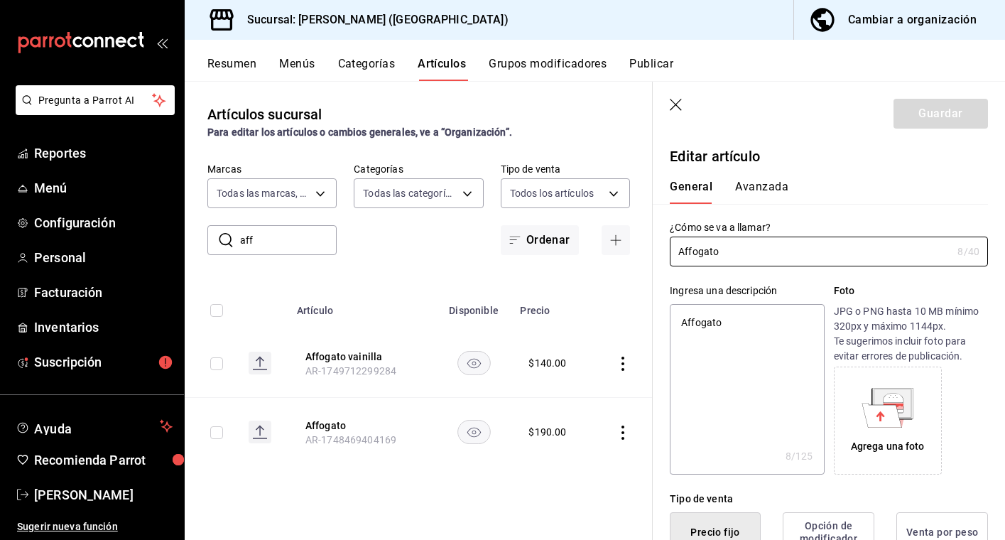
type input "Affogato"
type textarea "x"
type input "Affogato p"
type textarea "x"
type input "Affogato pi"
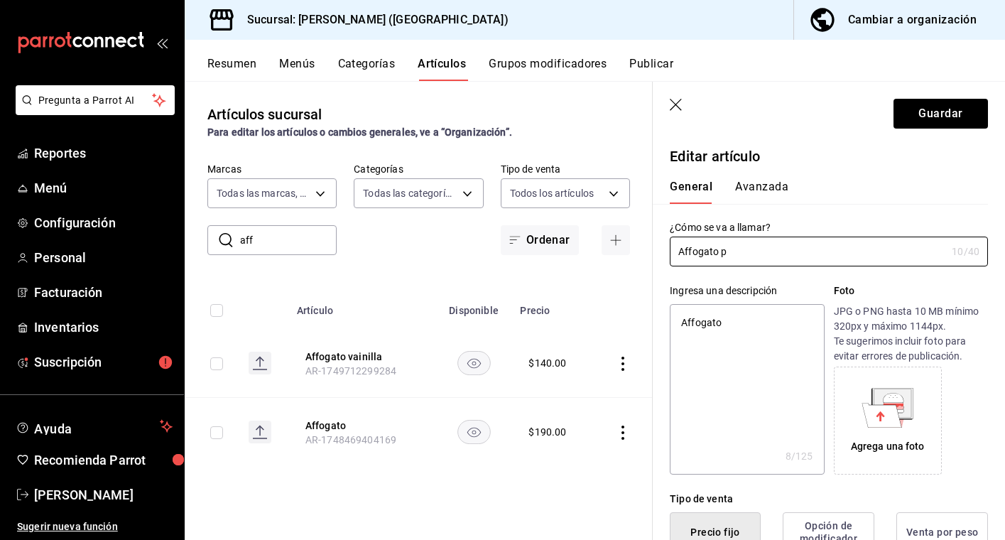
type textarea "x"
type input "Affogato pis"
type textarea "x"
type input "Affogato pist"
type textarea "x"
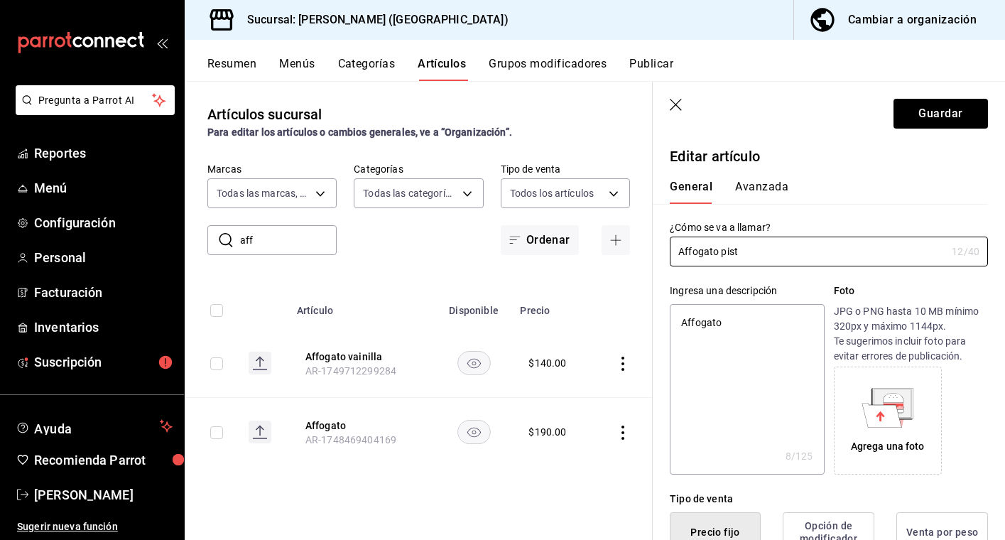
type input "Affogato pista"
type textarea "x"
type input "Affogato pistac"
type textarea "x"
type input "Affogato pistach"
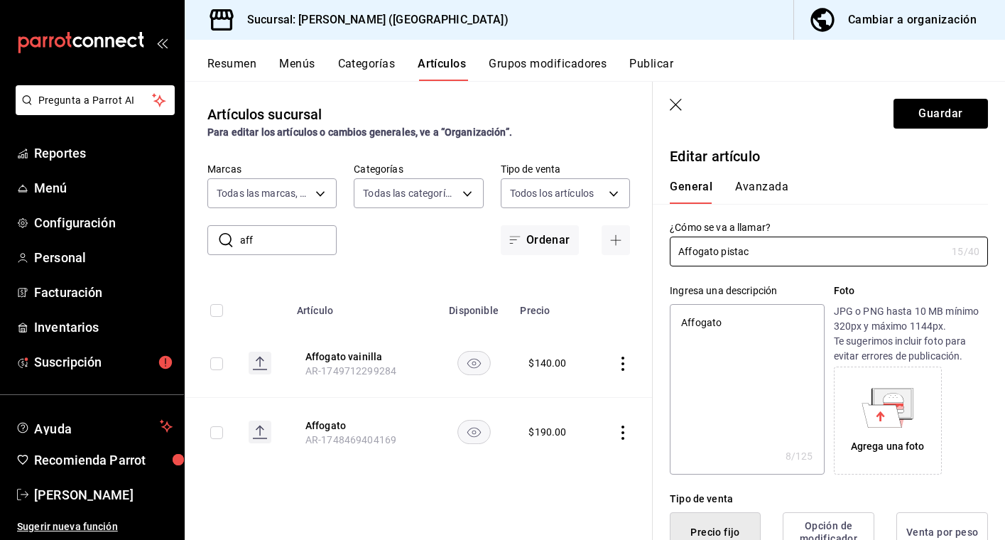
type textarea "x"
type input "Affogato pistacho"
type textarea "x"
type input "Affogato pistacho"
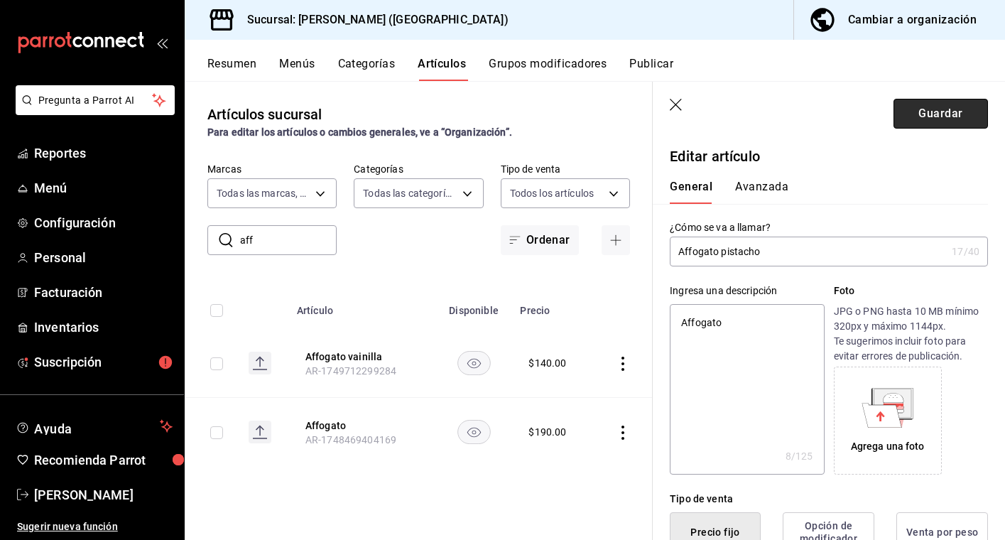
click at [950, 119] on button "Guardar" at bounding box center [941, 114] width 95 height 30
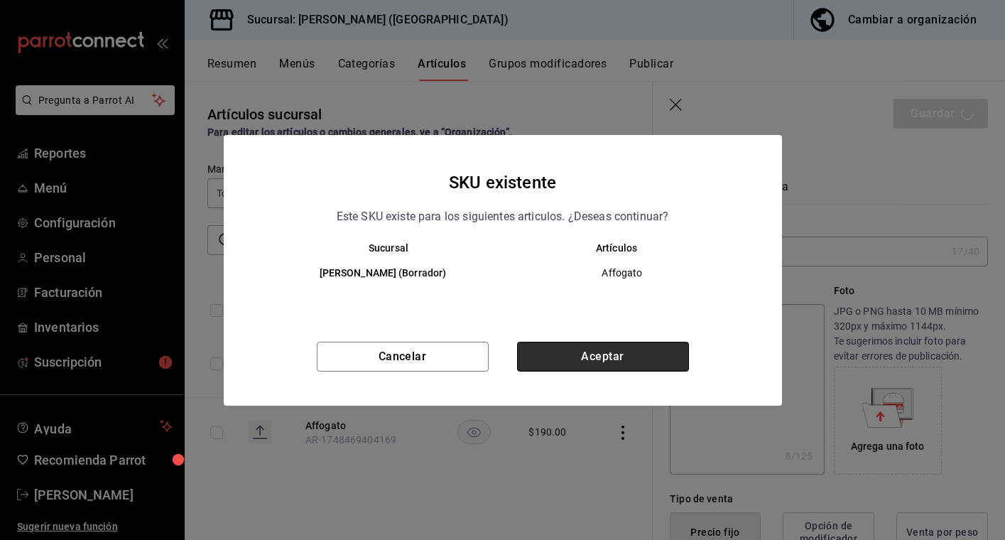
click at [646, 359] on button "Aceptar" at bounding box center [603, 357] width 172 height 30
type textarea "x"
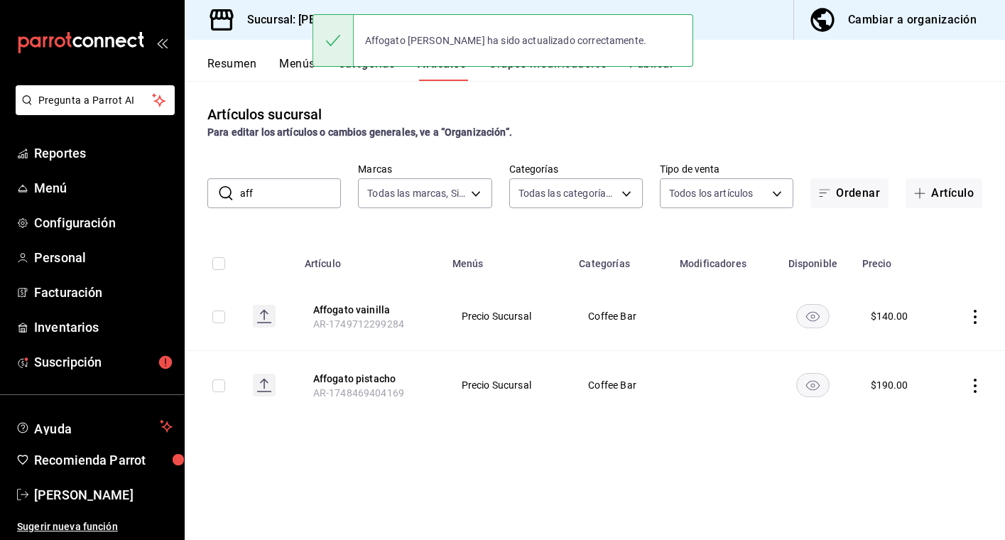
click at [298, 199] on input "aff" at bounding box center [290, 193] width 101 height 28
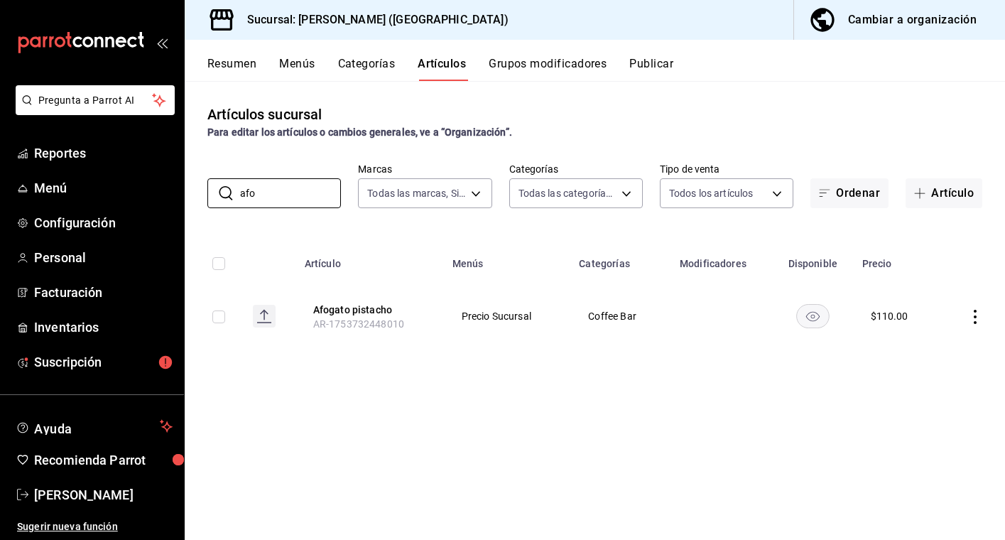
type input "afo"
click at [973, 310] on icon "actions" at bounding box center [975, 317] width 14 height 14
click at [934, 413] on span "Eliminar" at bounding box center [932, 407] width 36 height 11
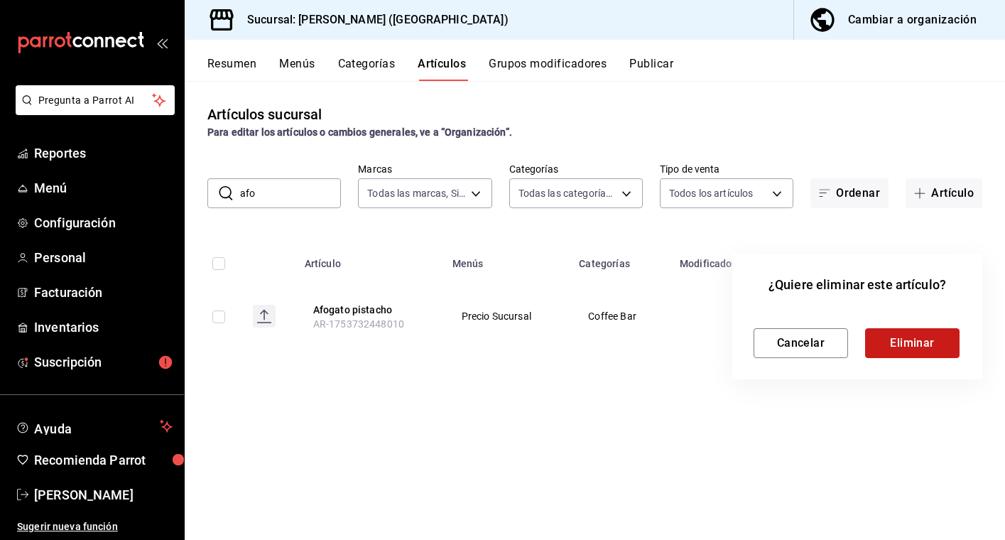
click at [894, 338] on button "Eliminar" at bounding box center [912, 343] width 95 height 30
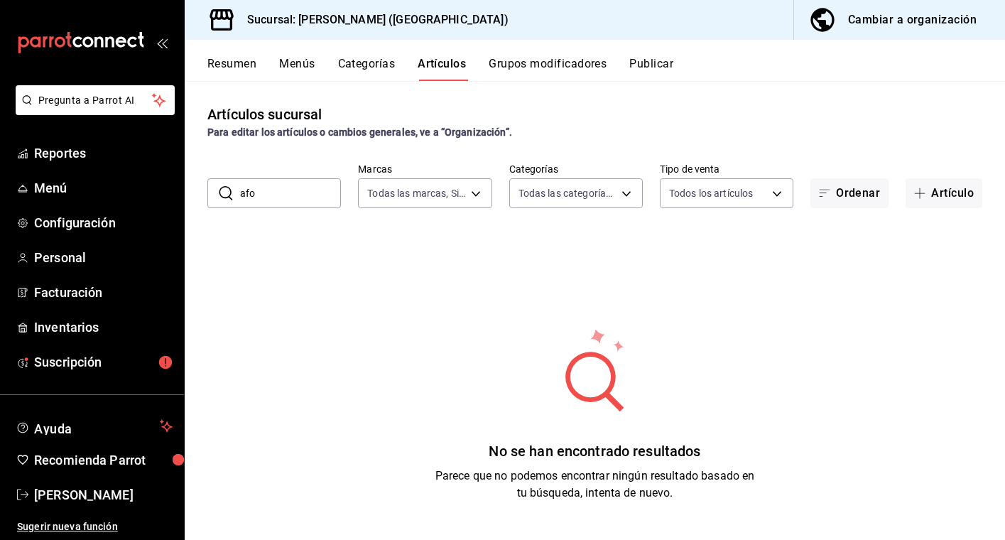
click at [655, 65] on button "Publicar" at bounding box center [652, 69] width 44 height 24
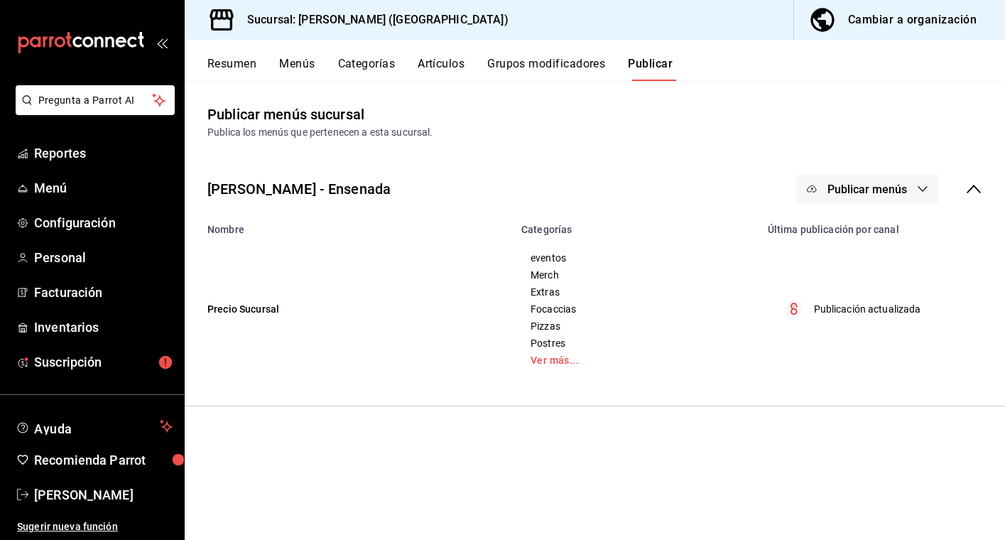
click at [868, 184] on span "Publicar menús" at bounding box center [868, 190] width 80 height 14
click at [881, 232] on span "Punto de venta" at bounding box center [888, 235] width 68 height 15
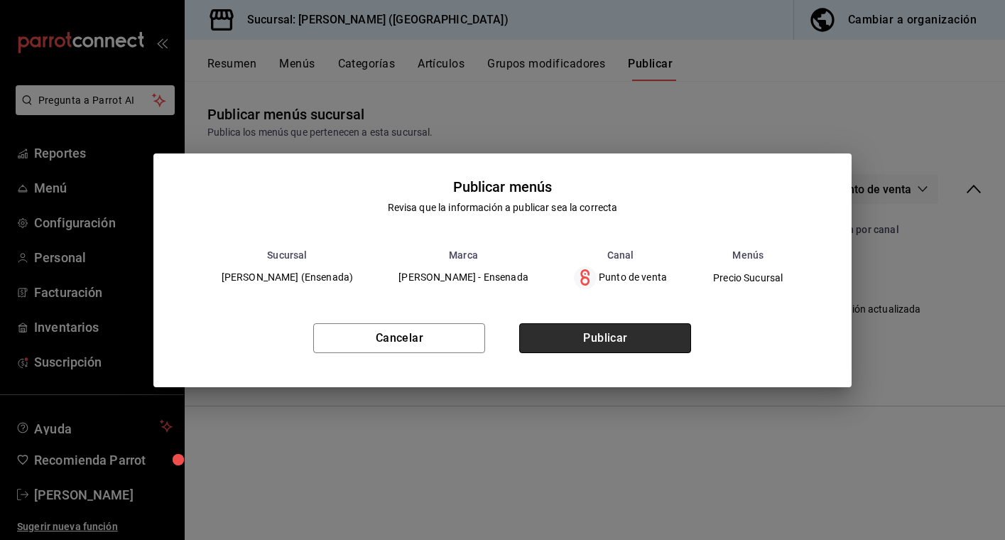
click at [597, 338] on button "Publicar" at bounding box center [605, 338] width 172 height 30
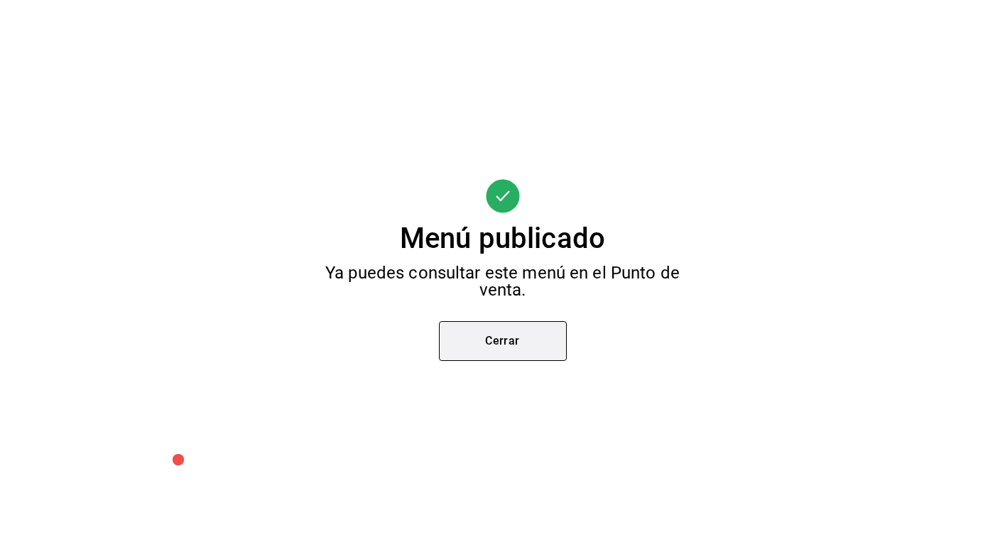
click at [534, 340] on button "Cerrar" at bounding box center [503, 341] width 128 height 40
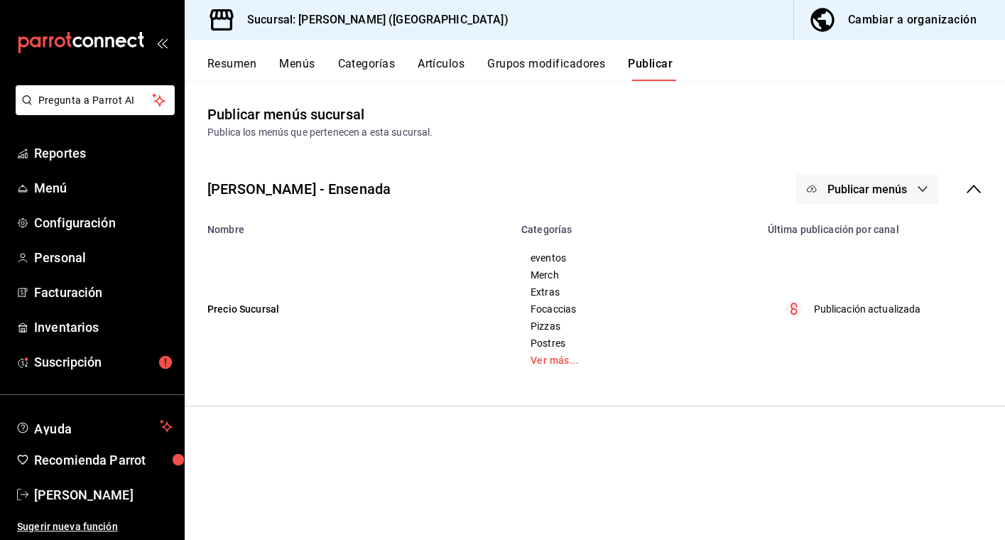
click at [453, 68] on button "Artículos" at bounding box center [441, 69] width 47 height 24
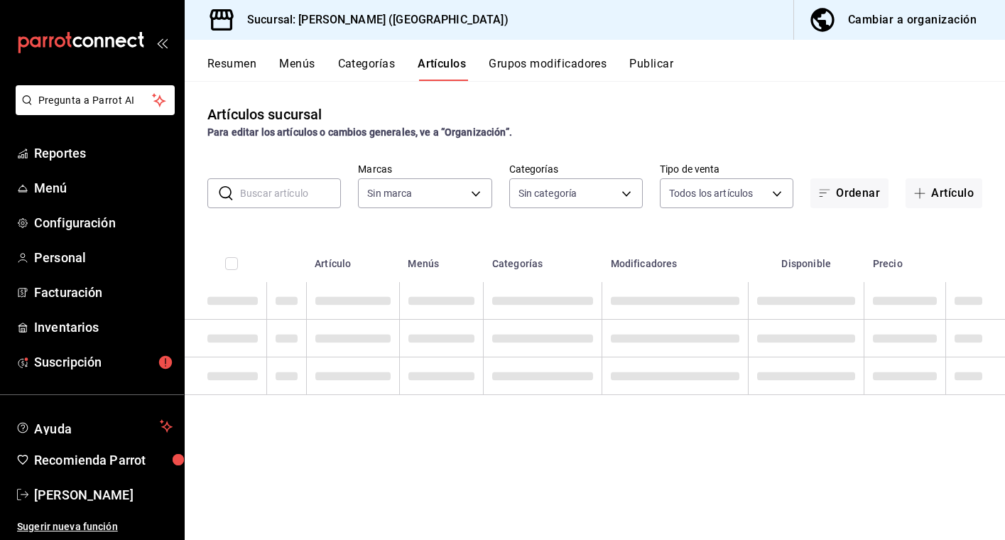
type input "5681dd46-dac4-46e6-8878-1335971c530d"
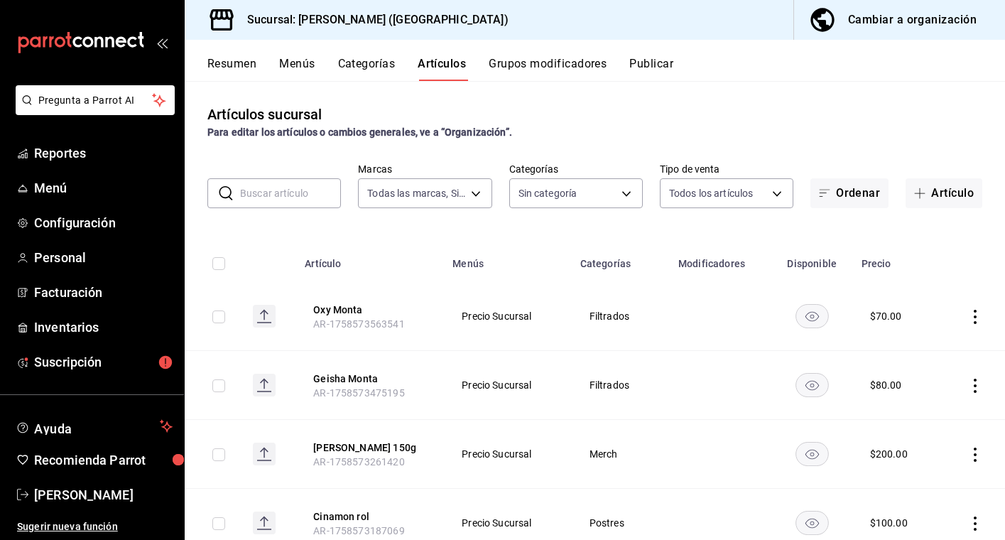
type input "97815013-9f93-4038-a308-110201b749c5,eaa92662-72ae-4b6f-87f2-074b97ca7f69,47e5e…"
click at [939, 197] on button "Artículo" at bounding box center [944, 193] width 77 height 30
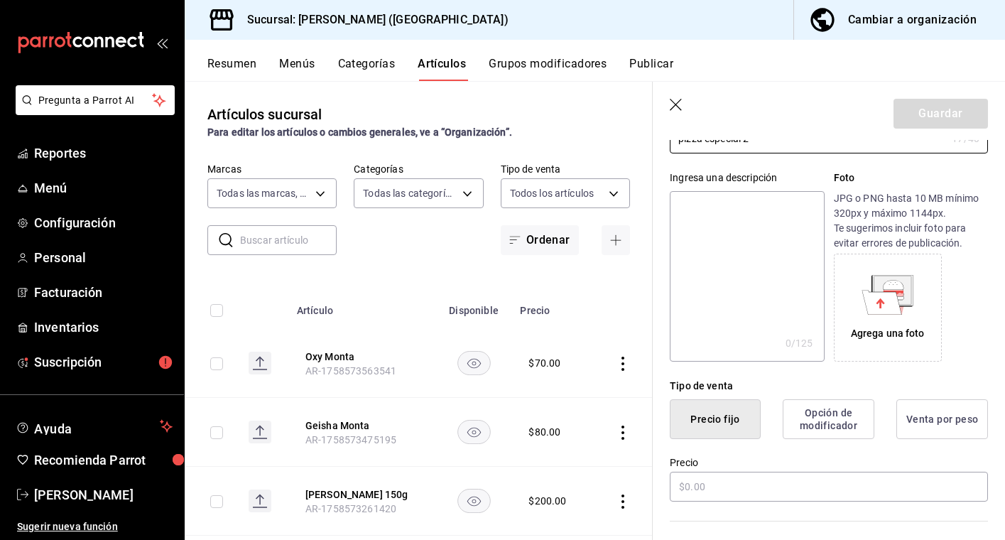
scroll to position [129, 0]
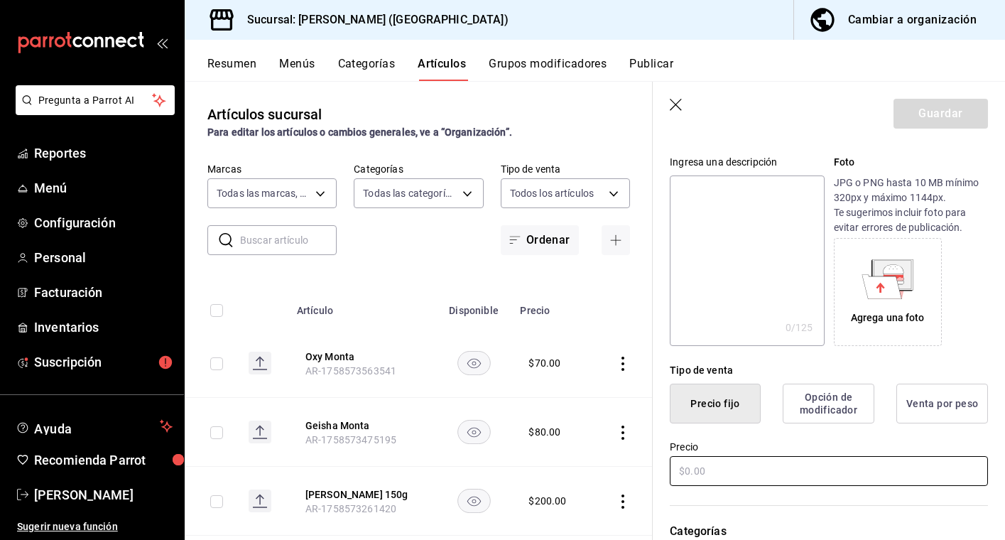
type input "pizza especial 2"
click at [804, 463] on input "text" at bounding box center [829, 471] width 318 height 30
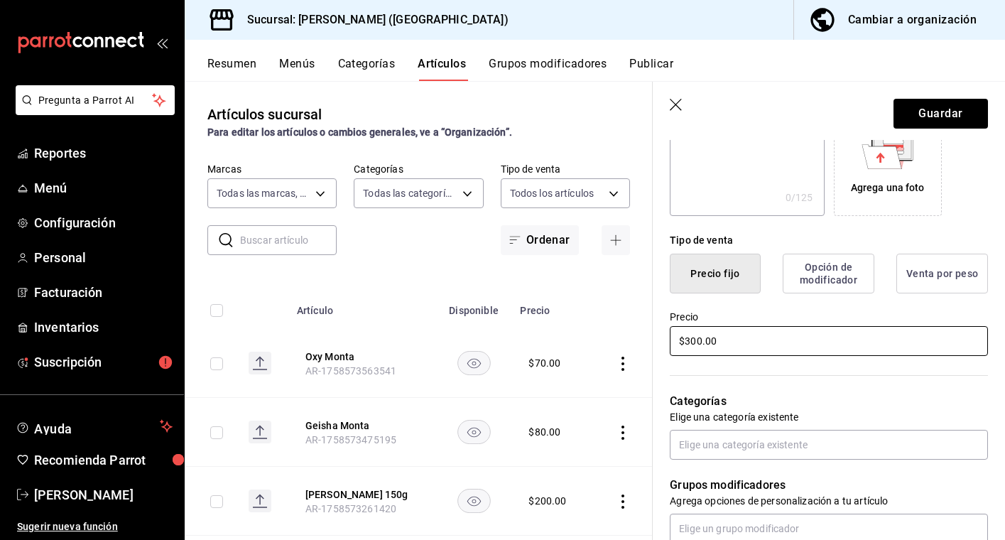
scroll to position [292, 0]
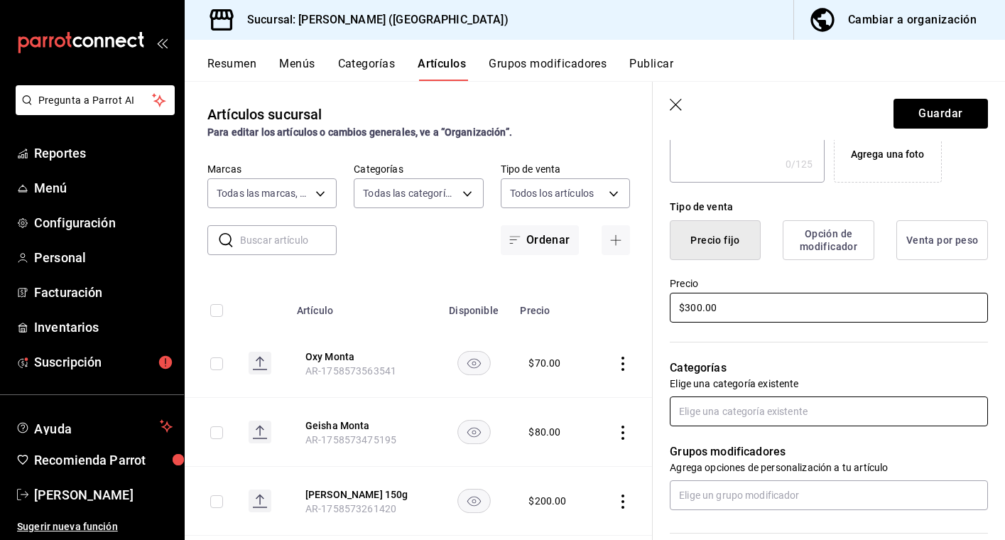
type input "$300.00"
click at [810, 417] on input "text" at bounding box center [829, 411] width 318 height 30
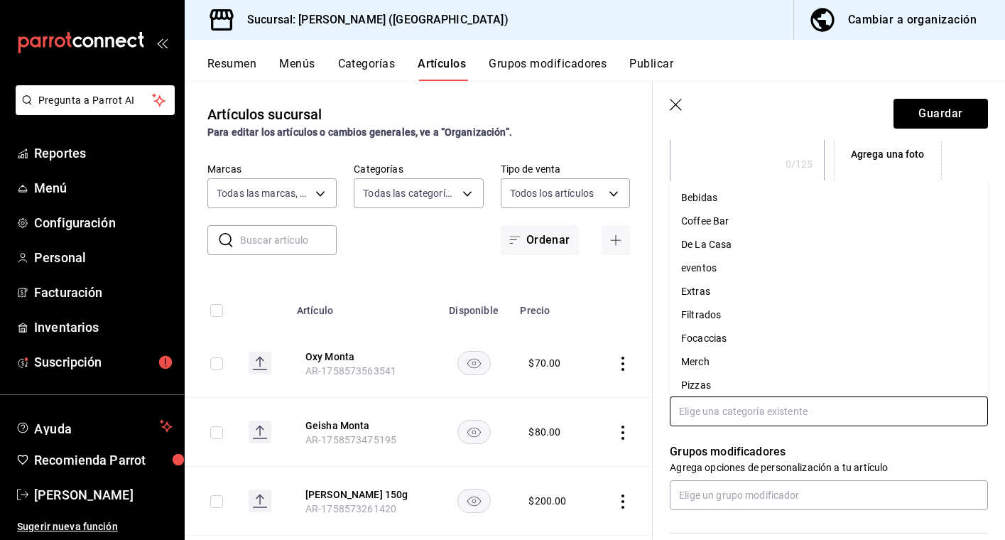
click at [728, 378] on li "Pizzas" at bounding box center [829, 385] width 318 height 23
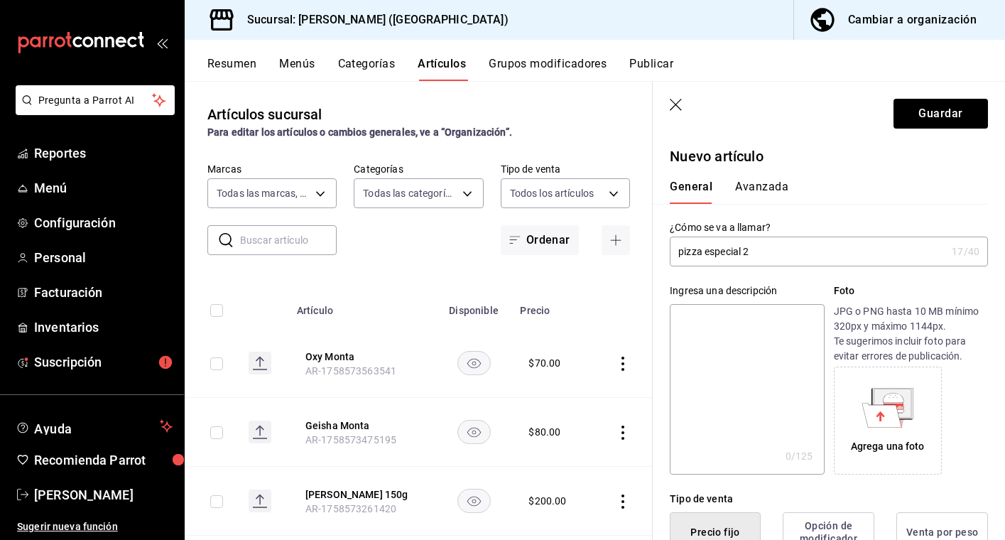
scroll to position [0, 0]
click at [757, 189] on button "Avanzada" at bounding box center [761, 192] width 53 height 24
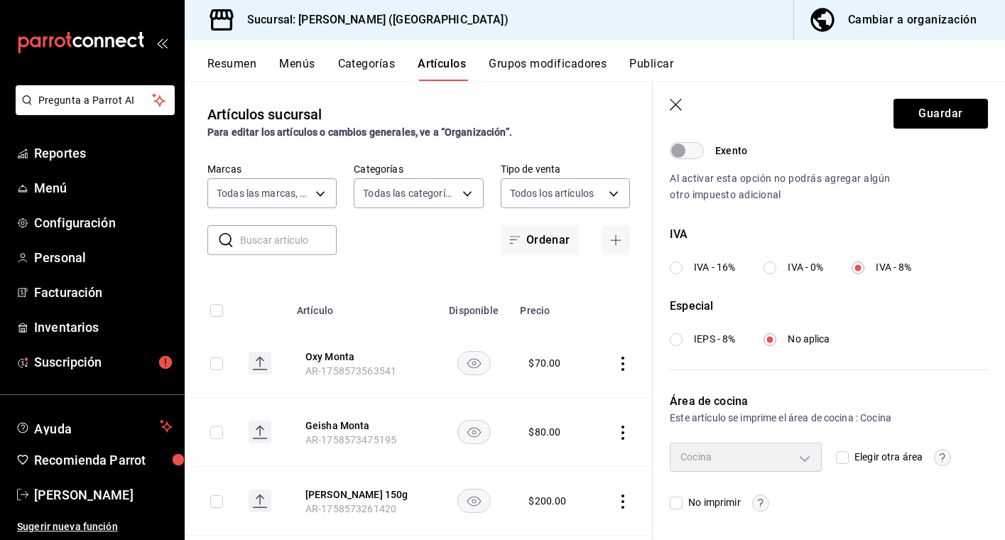
scroll to position [463, 0]
click at [949, 107] on button "Guardar" at bounding box center [941, 114] width 95 height 30
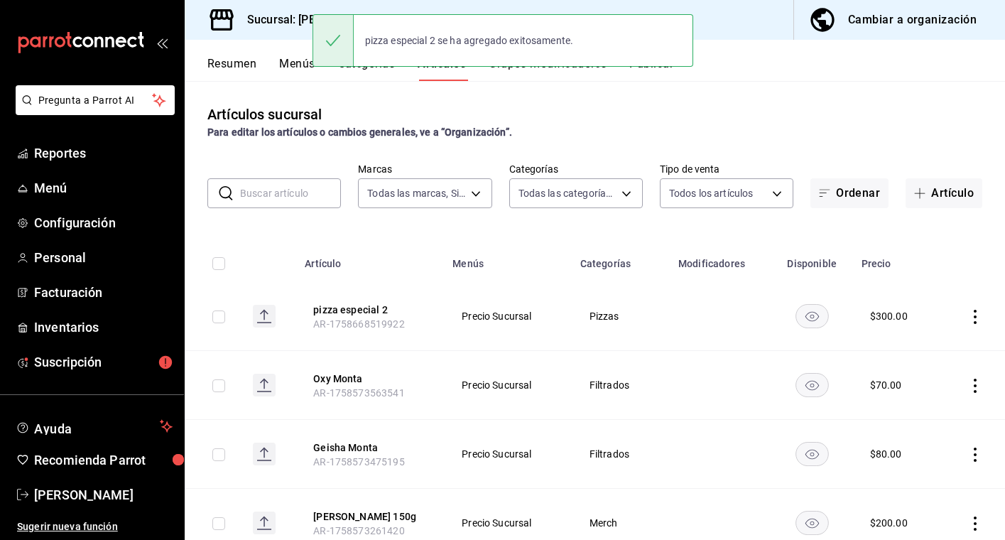
click at [663, 72] on button "Publicar" at bounding box center [652, 69] width 44 height 24
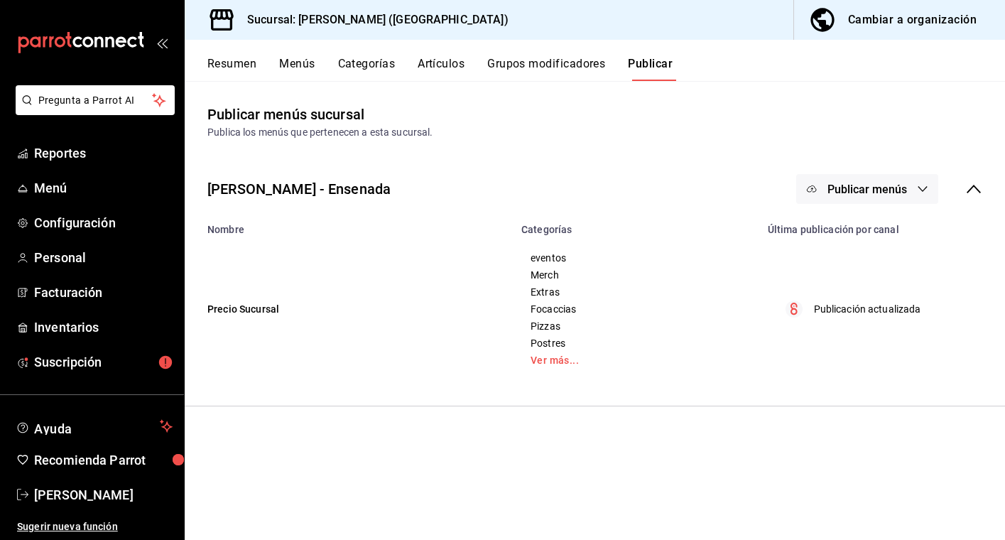
click at [888, 192] on span "Publicar menús" at bounding box center [868, 190] width 80 height 14
click at [878, 232] on span "Punto de venta" at bounding box center [888, 235] width 68 height 15
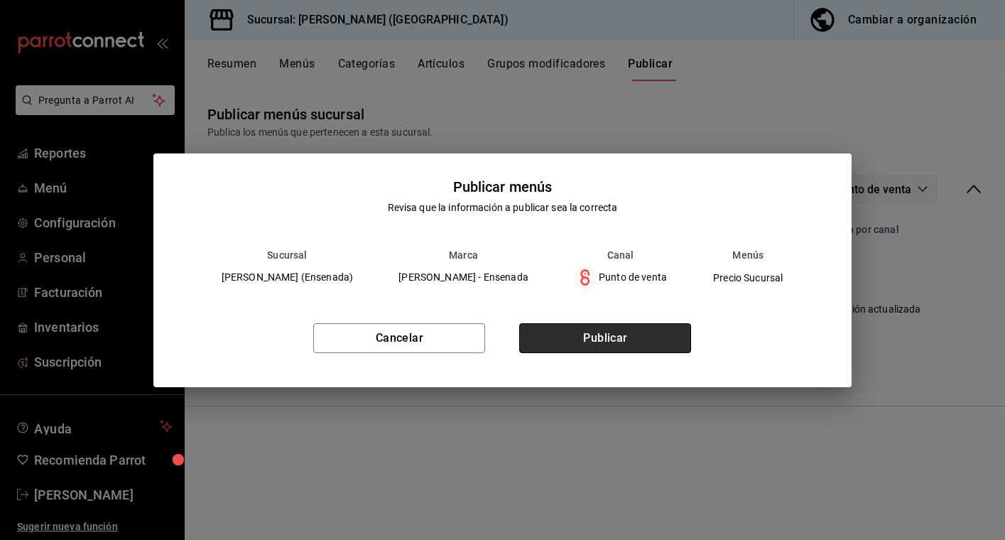
click at [648, 347] on button "Publicar" at bounding box center [605, 338] width 172 height 30
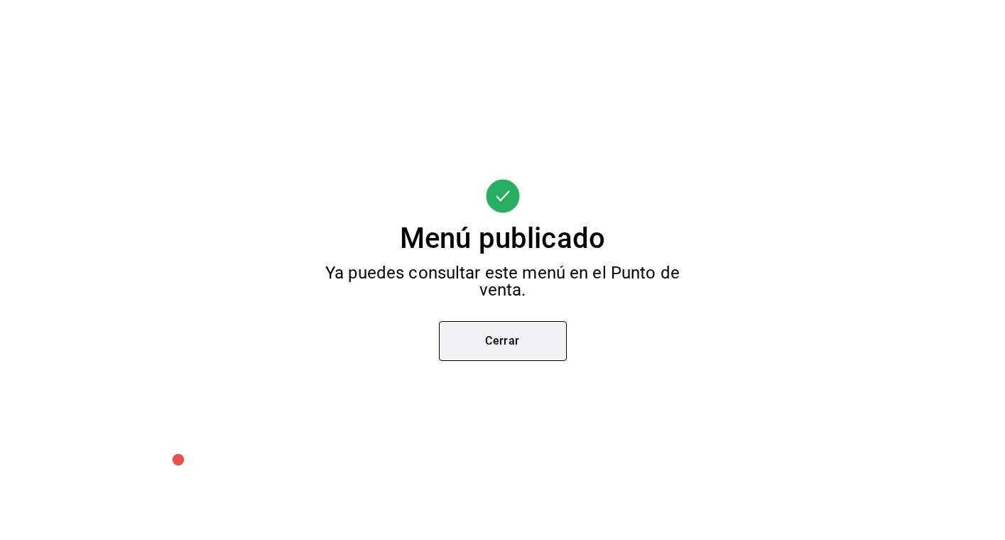
click at [497, 342] on button "Cerrar" at bounding box center [503, 341] width 128 height 40
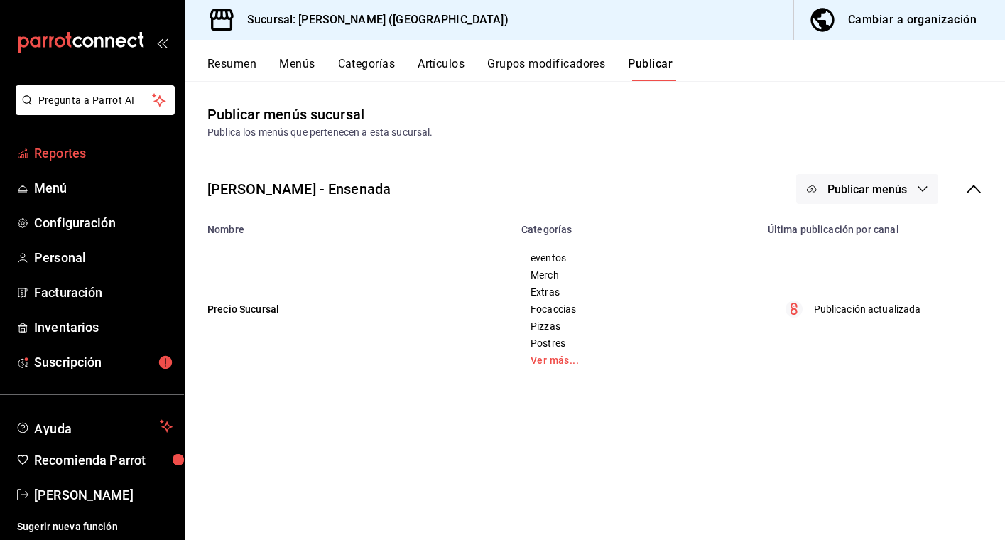
click at [114, 146] on span "Reportes" at bounding box center [103, 153] width 139 height 19
